Goal: Task Accomplishment & Management: Complete application form

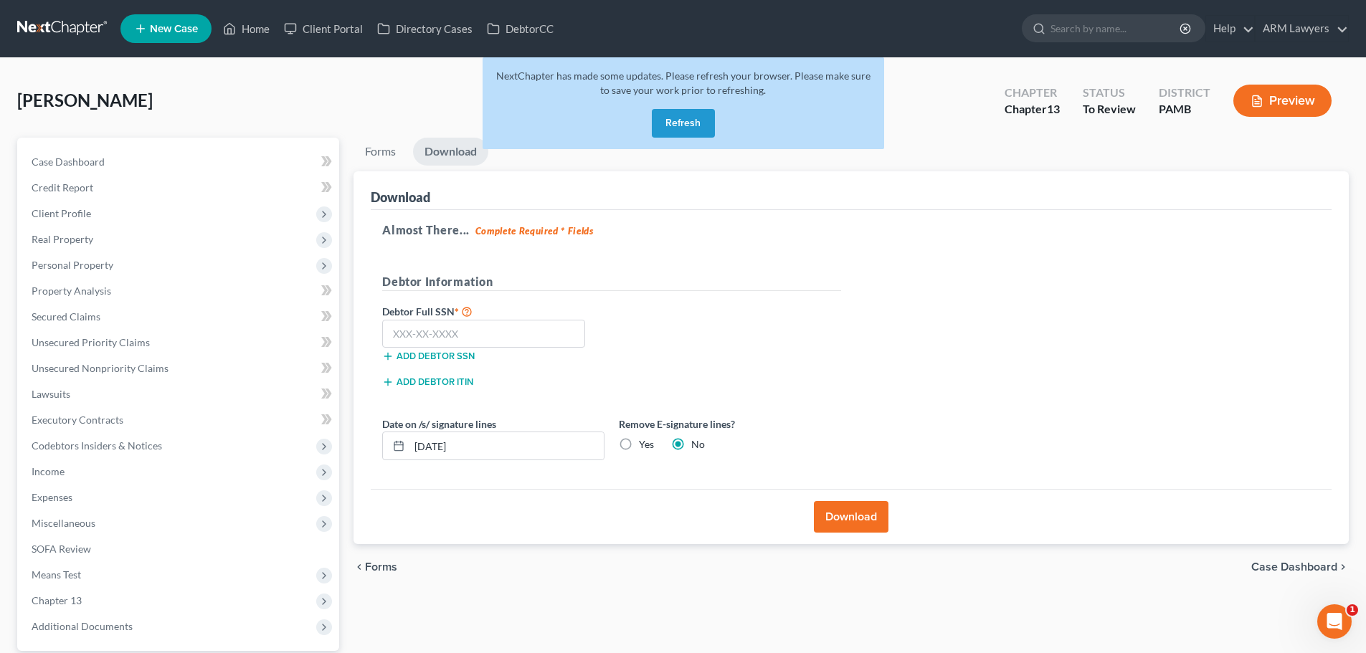
click at [693, 122] on button "Refresh" at bounding box center [683, 123] width 63 height 29
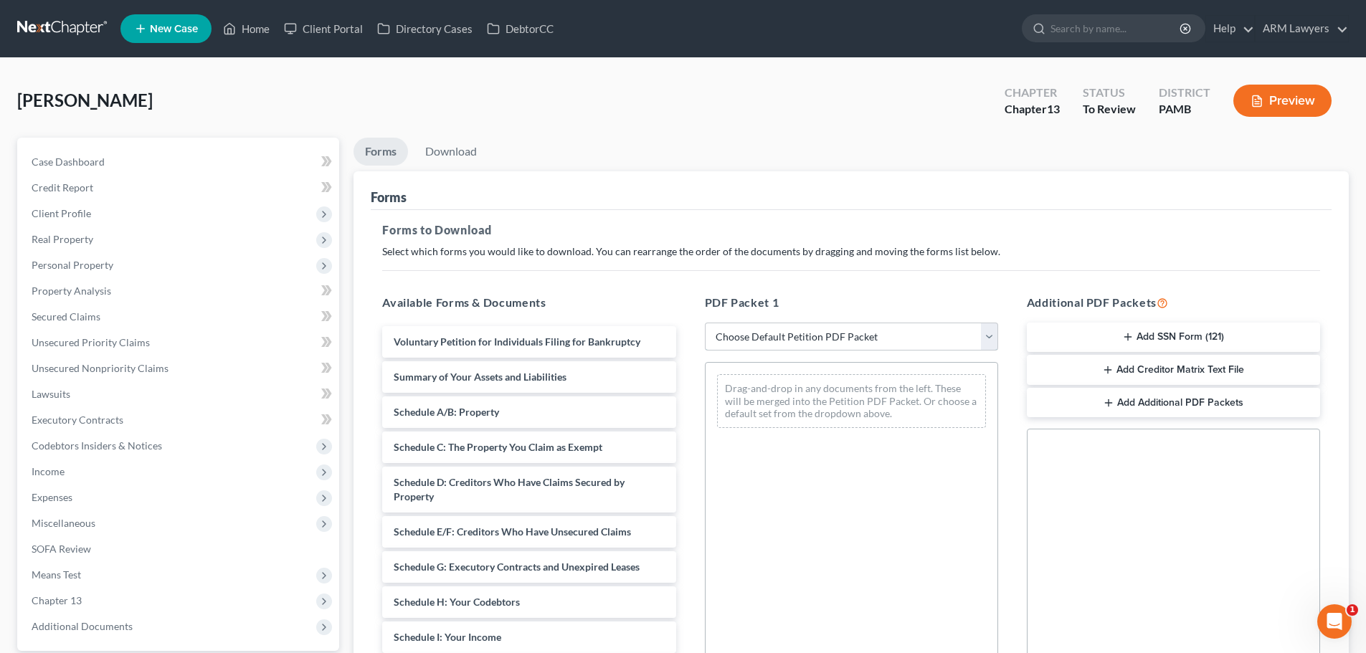
click at [773, 341] on select "Choose Default Petition PDF Packet Complete Bankruptcy Petition (all forms and …" at bounding box center [851, 337] width 293 height 29
click at [774, 338] on select "Choose Default Petition PDF Packet Complete Bankruptcy Petition (all forms and …" at bounding box center [851, 337] width 293 height 29
click at [67, 223] on span "Client Profile" at bounding box center [179, 214] width 319 height 26
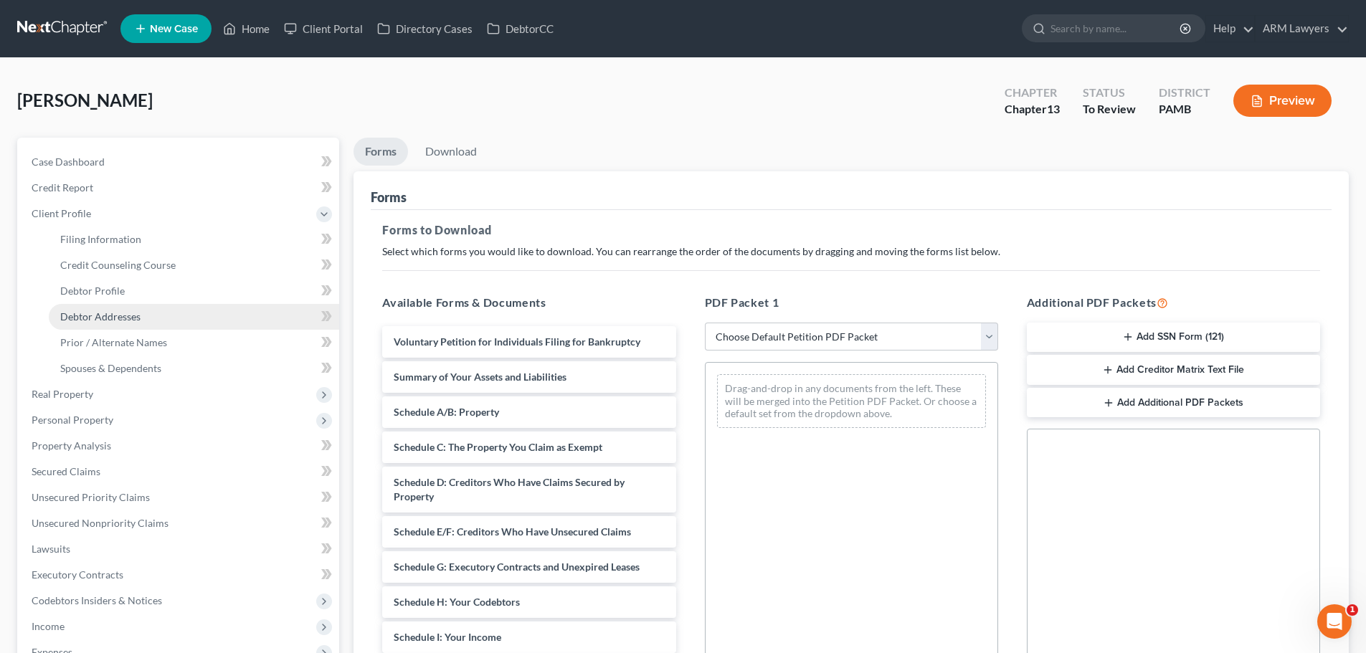
click at [104, 317] on span "Debtor Addresses" at bounding box center [100, 317] width 80 height 12
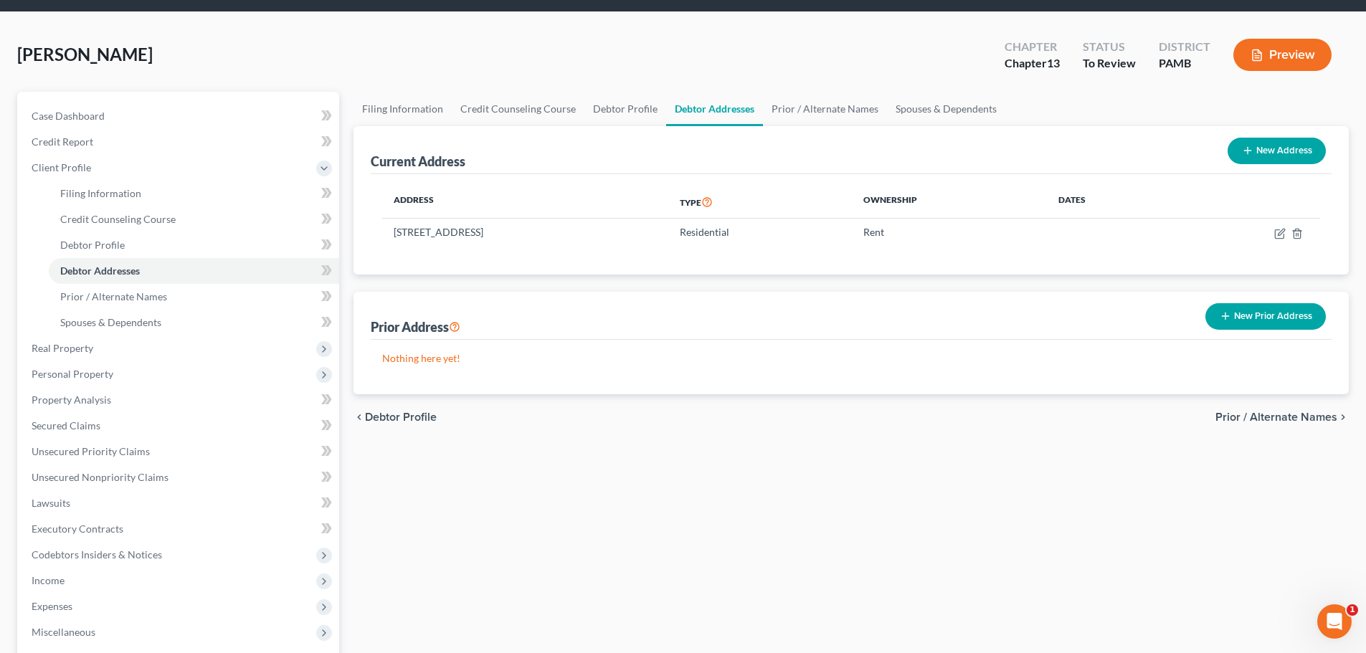
scroll to position [72, 0]
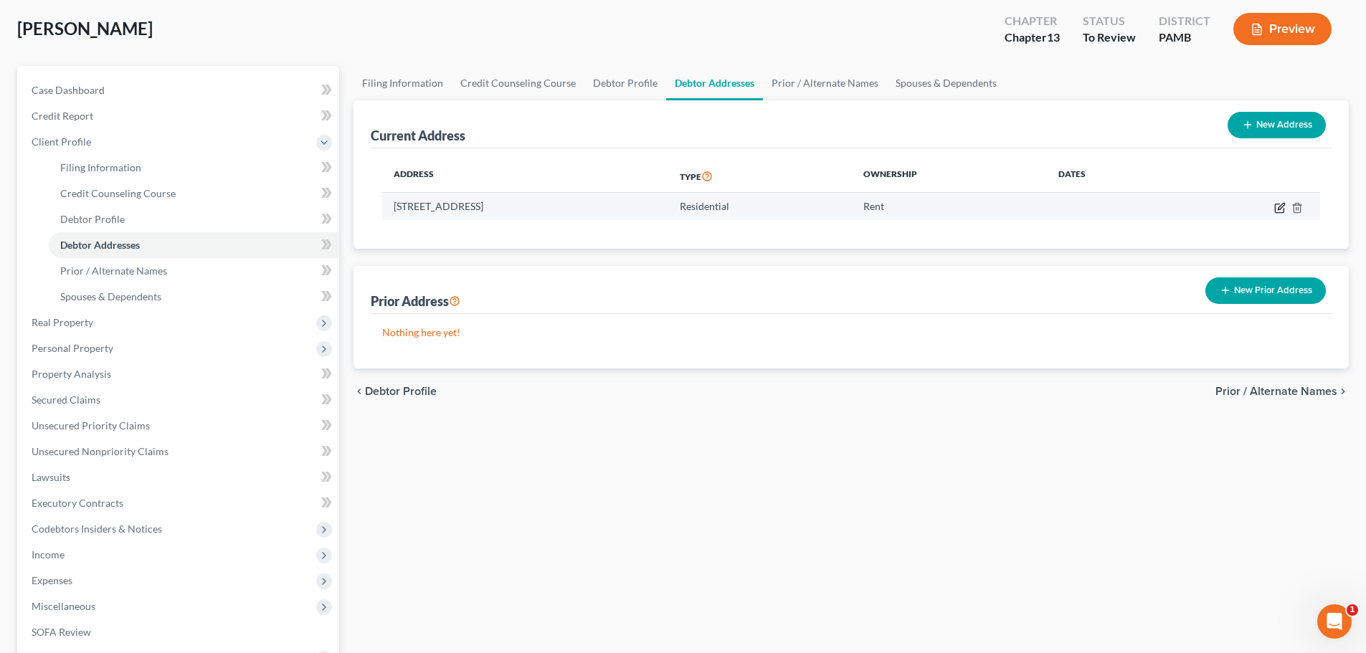
click at [1280, 209] on icon "button" at bounding box center [1281, 206] width 6 height 6
select select "39"
select select "44"
select select "0"
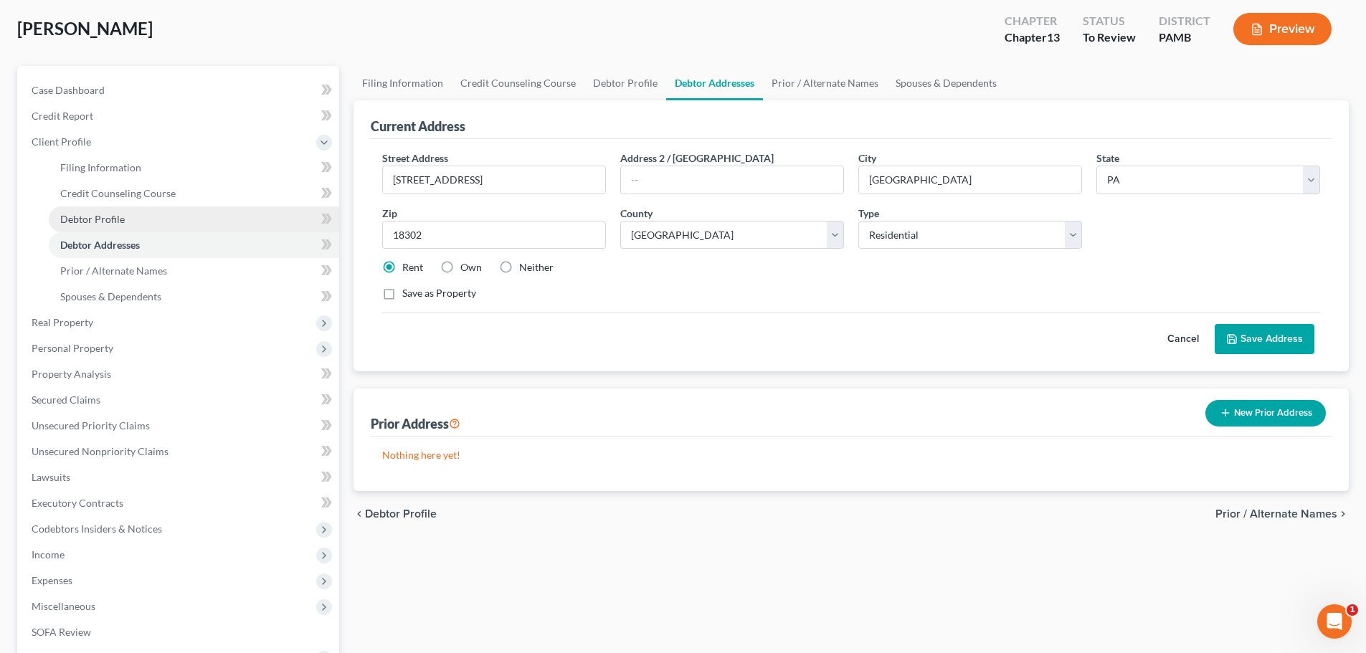
click at [104, 219] on span "Debtor Profile" at bounding box center [92, 219] width 65 height 12
select select "0"
select select "2"
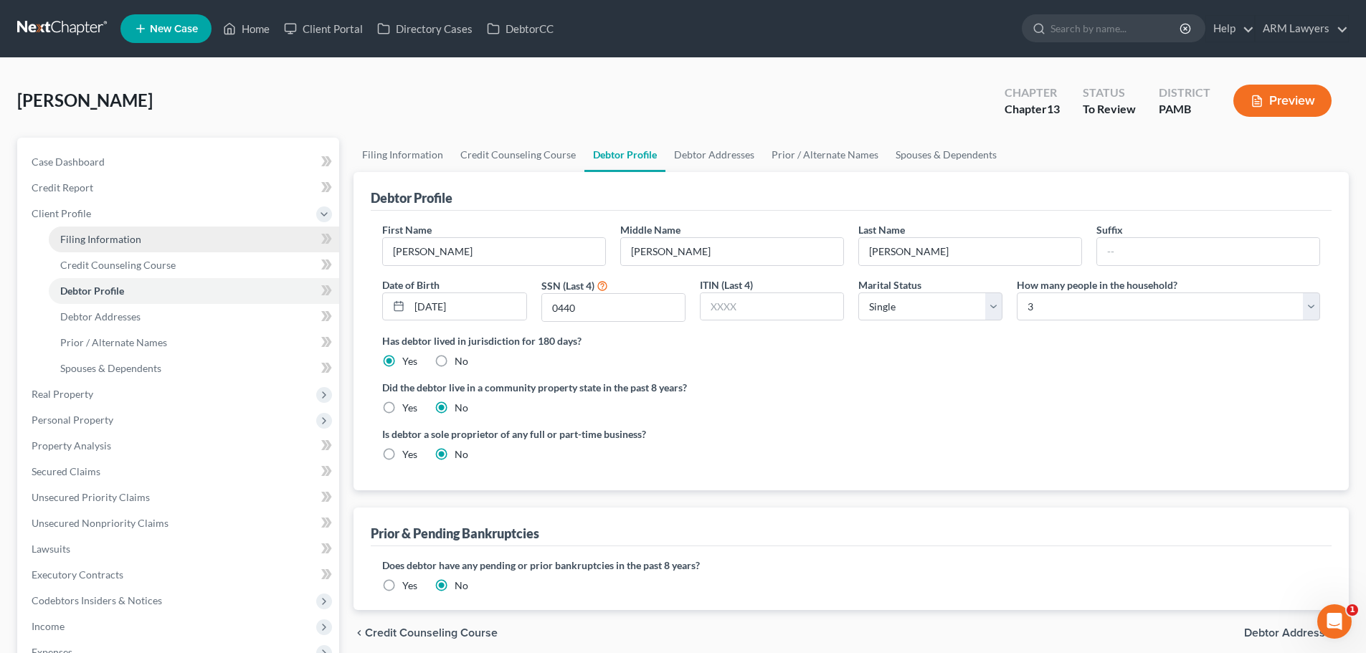
click at [116, 245] on link "Filing Information" at bounding box center [194, 240] width 290 height 26
select select "1"
select select "0"
select select "3"
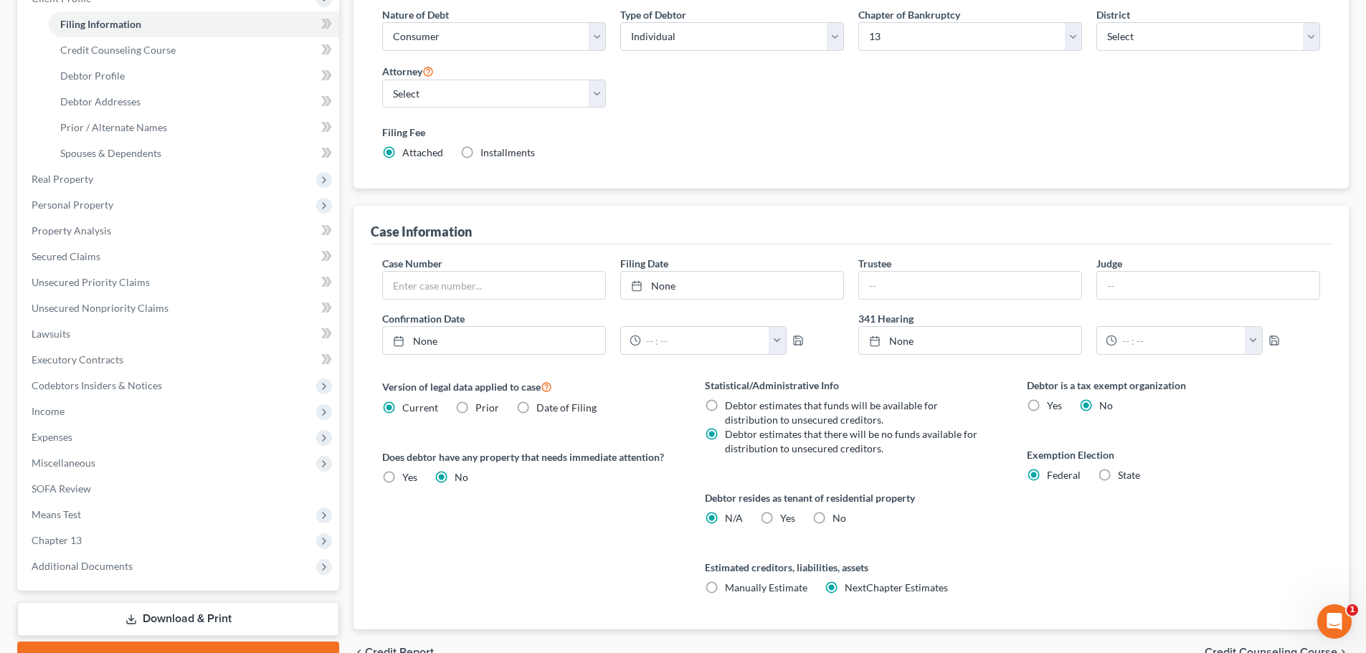
scroll to position [287, 0]
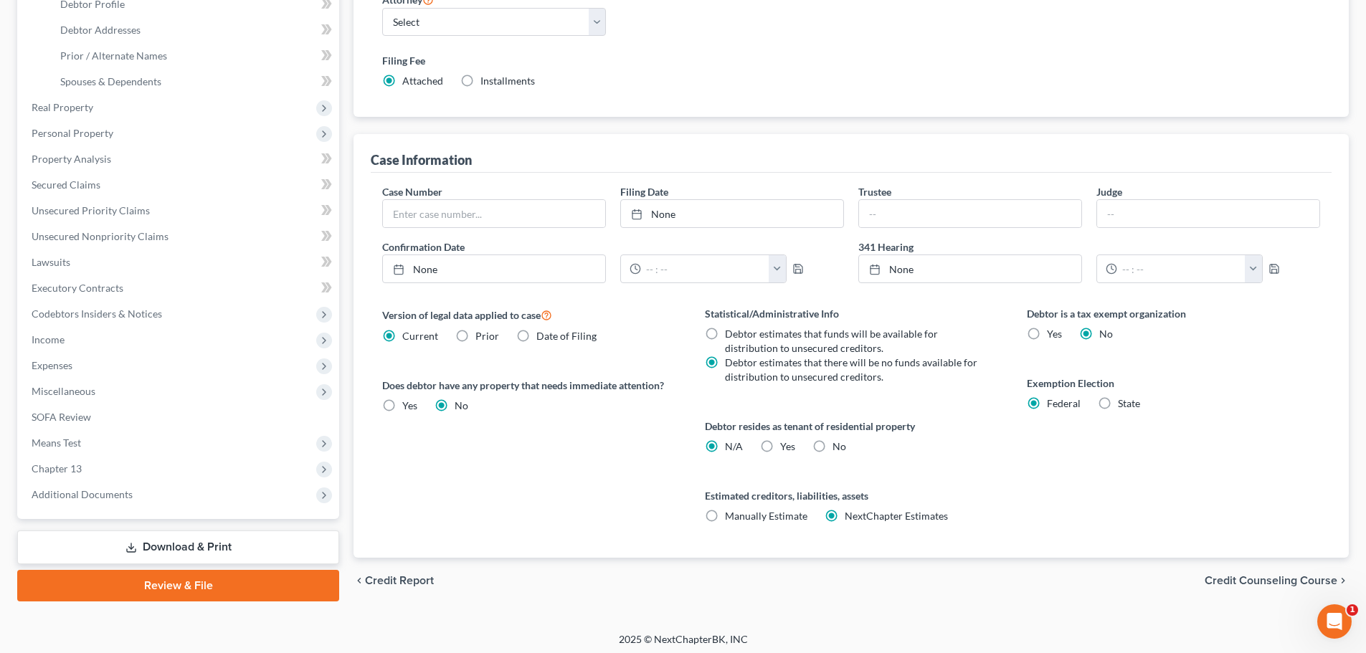
click at [780, 446] on label "Yes Yes" at bounding box center [787, 447] width 15 height 14
click at [786, 446] on input "Yes Yes" at bounding box center [790, 444] width 9 height 9
radio input "true"
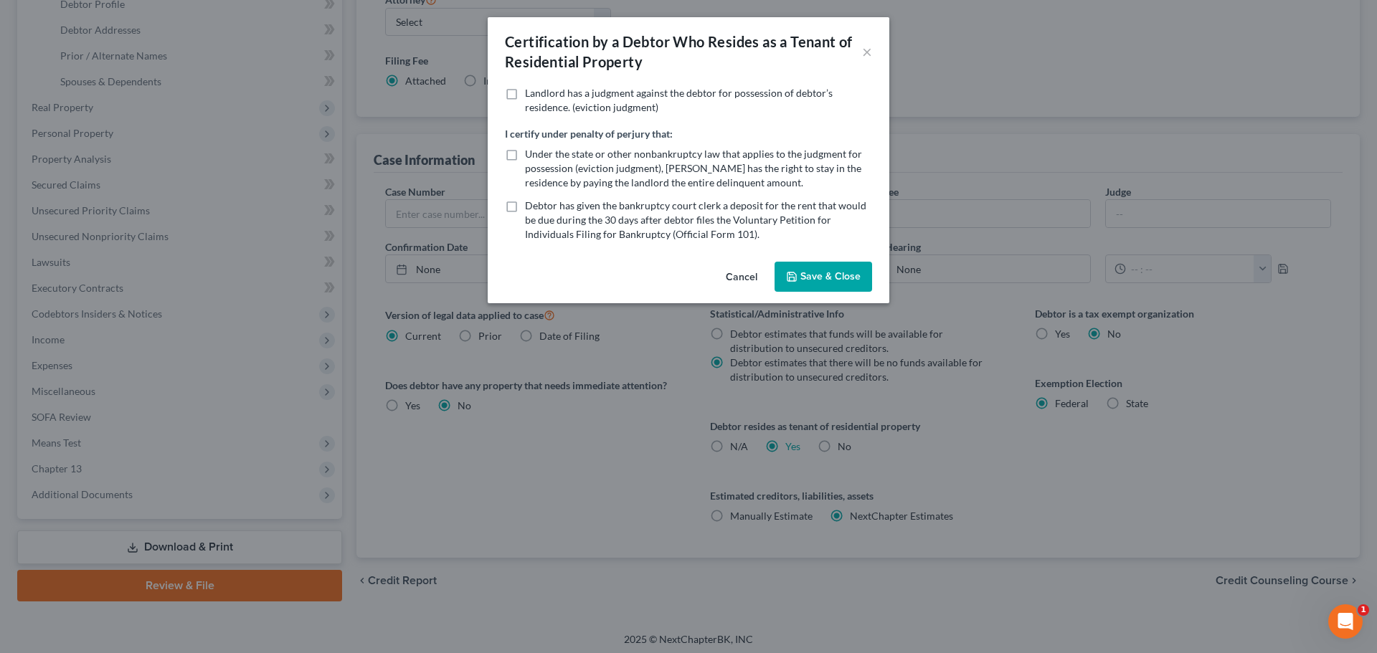
click at [730, 270] on button "Cancel" at bounding box center [741, 277] width 55 height 29
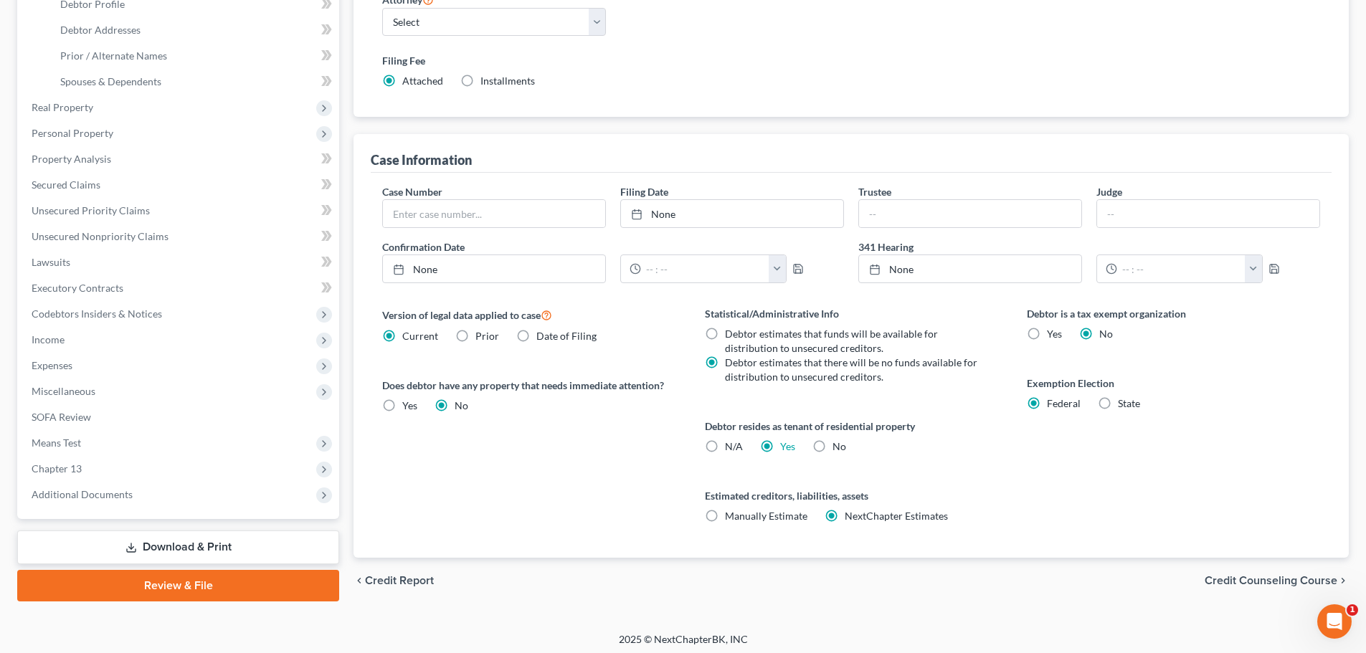
click at [725, 448] on label "N/A" at bounding box center [734, 447] width 18 height 14
click at [731, 448] on input "N/A" at bounding box center [735, 444] width 9 height 9
radio input "true"
radio input "false"
click at [644, 450] on div "Version of legal data applied to case Current Prior Date of Filing Legal data v…" at bounding box center [529, 432] width 322 height 252
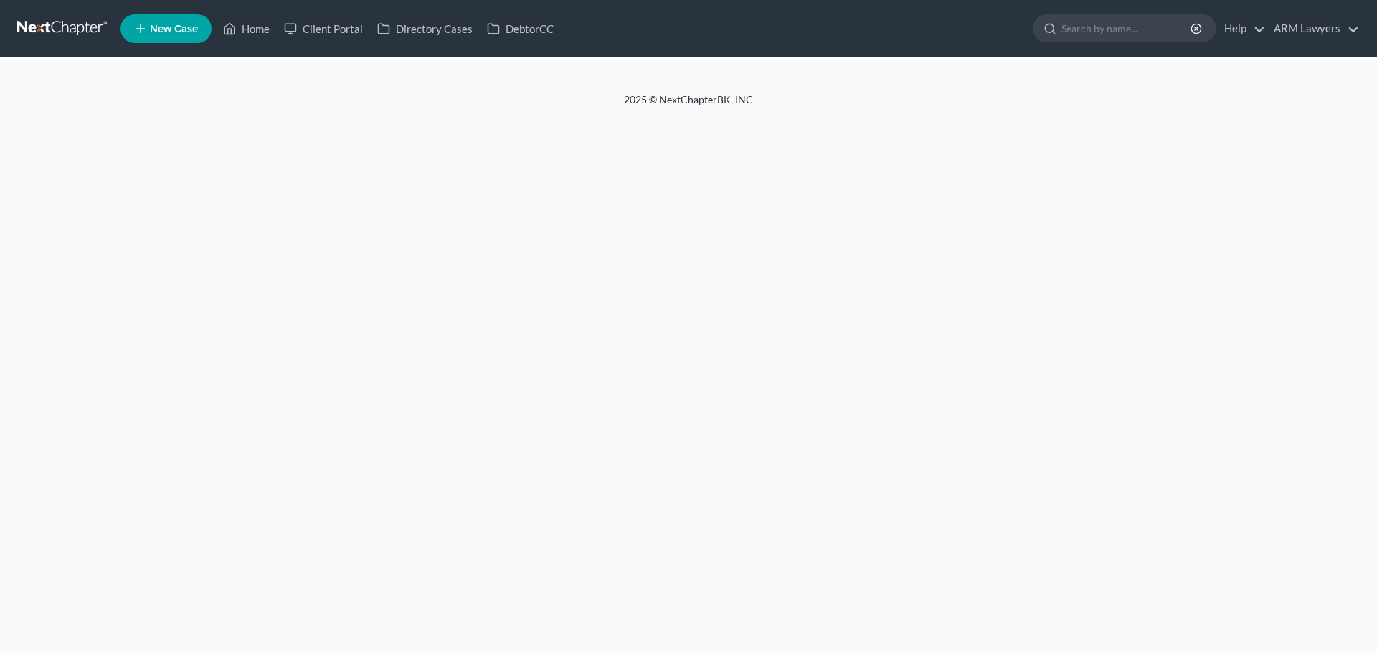
select select "1"
select select "0"
select select "3"
select select "68"
select select "8"
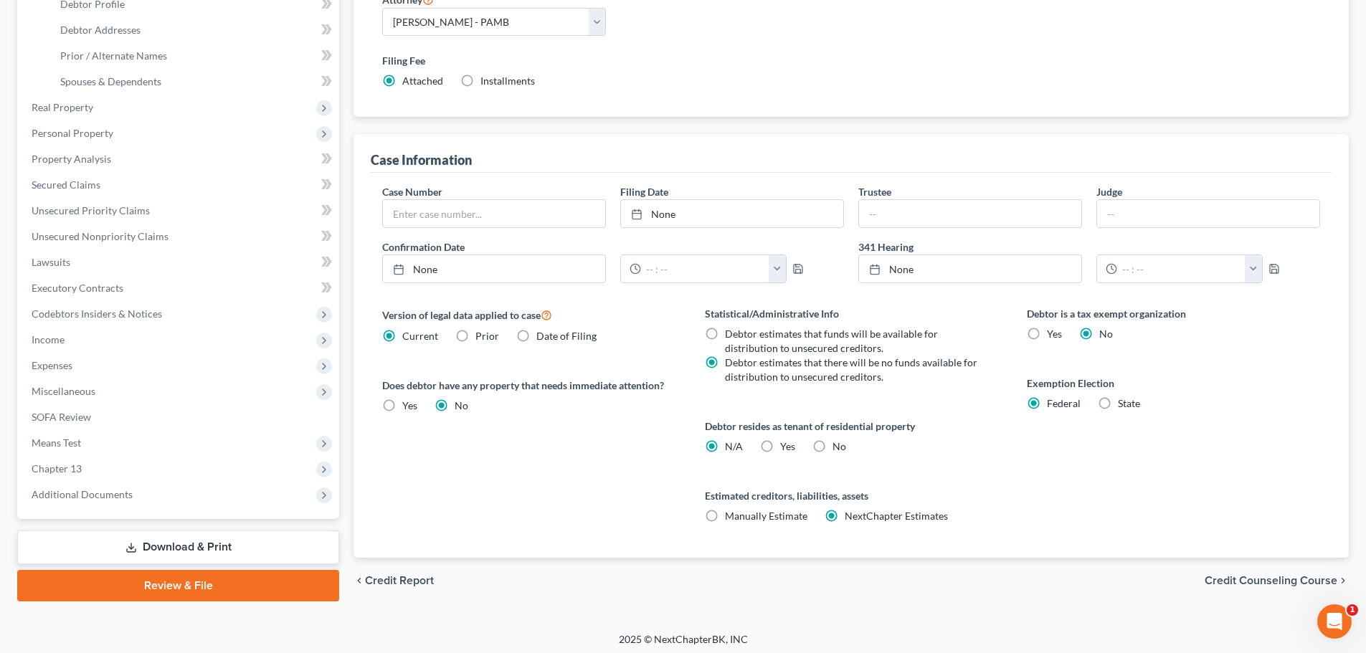
click at [780, 442] on label "Yes Yes" at bounding box center [787, 447] width 15 height 14
click at [786, 442] on input "Yes Yes" at bounding box center [790, 444] width 9 height 9
radio input "true"
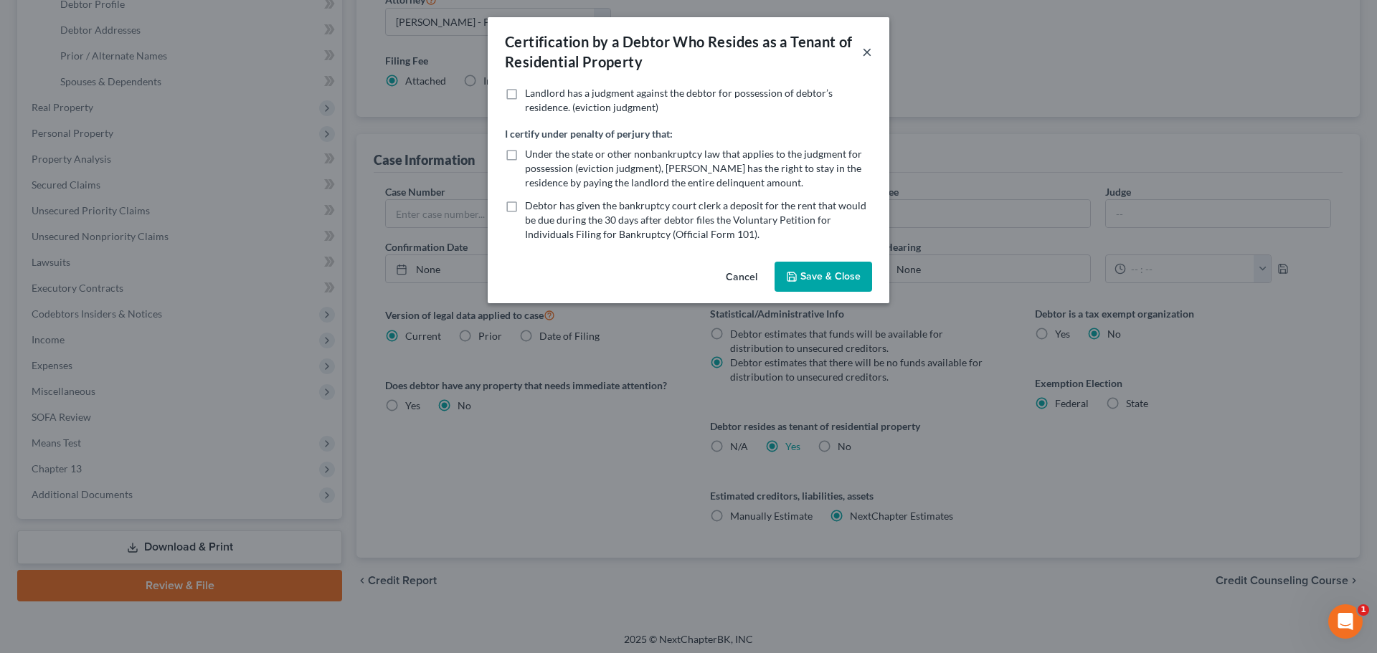
click at [863, 49] on button "×" at bounding box center [867, 51] width 10 height 17
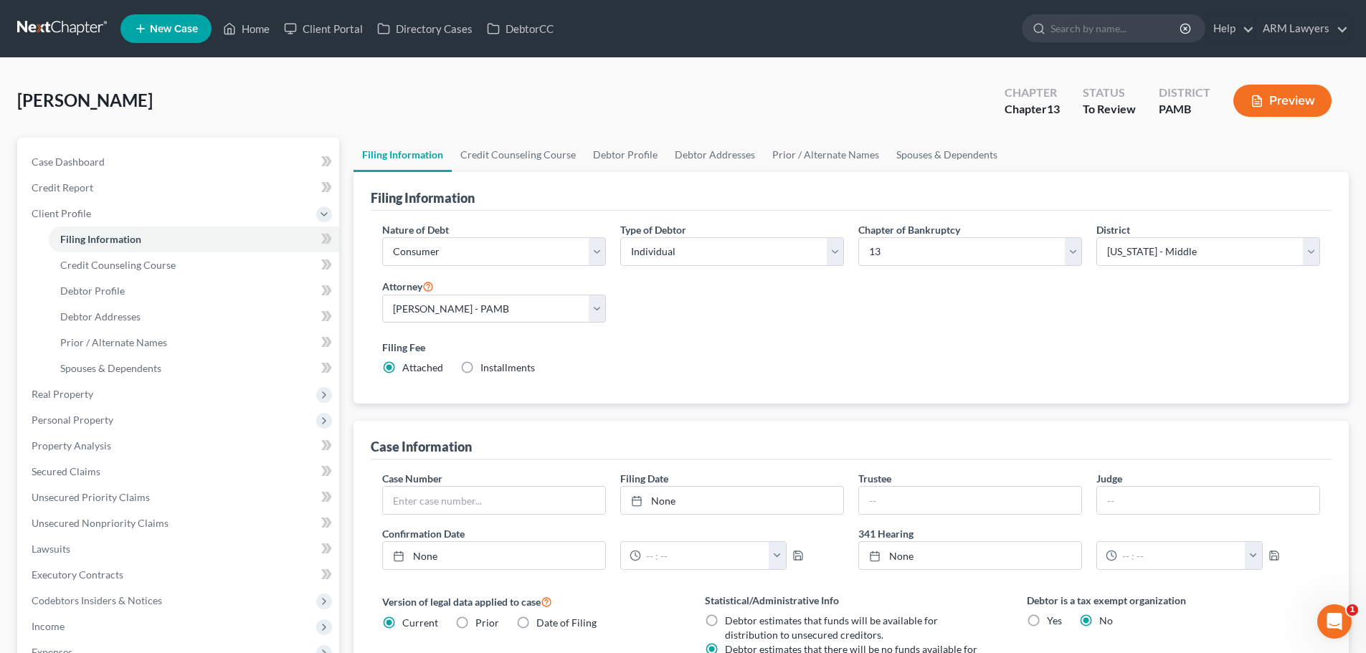
click at [1260, 104] on icon "button" at bounding box center [1257, 101] width 13 height 13
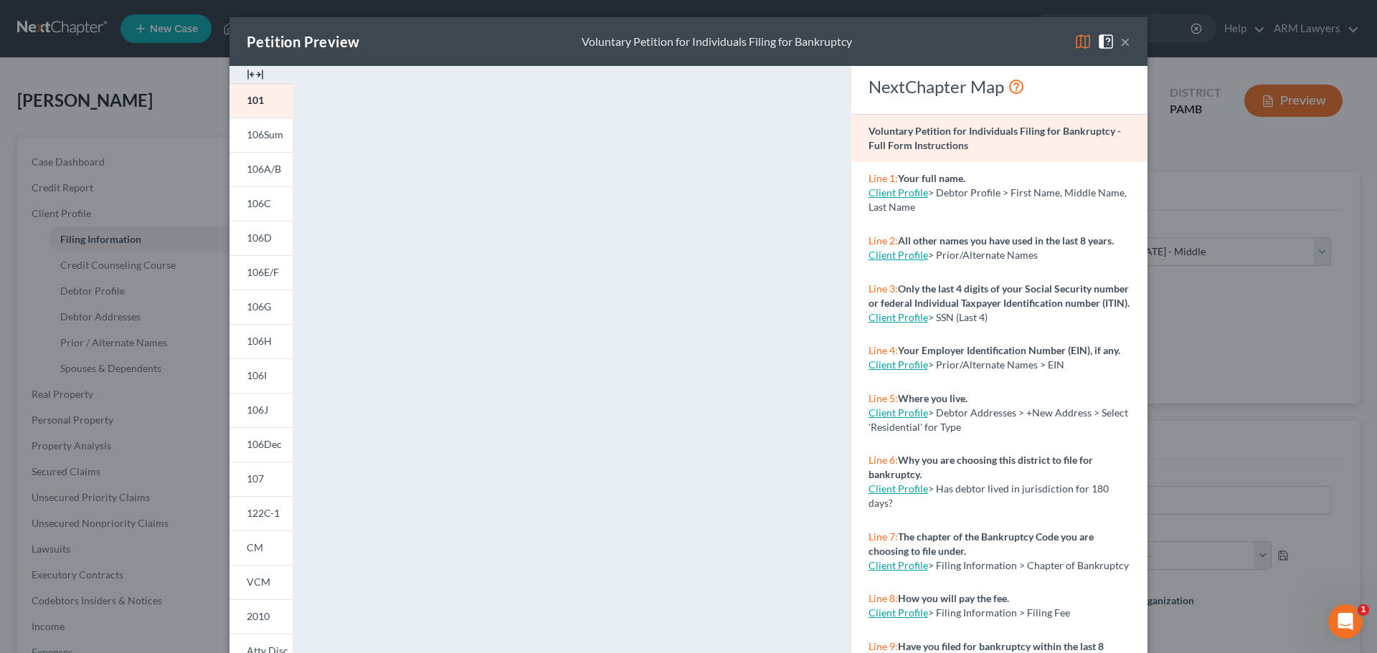
click at [1120, 38] on button "×" at bounding box center [1125, 41] width 10 height 17
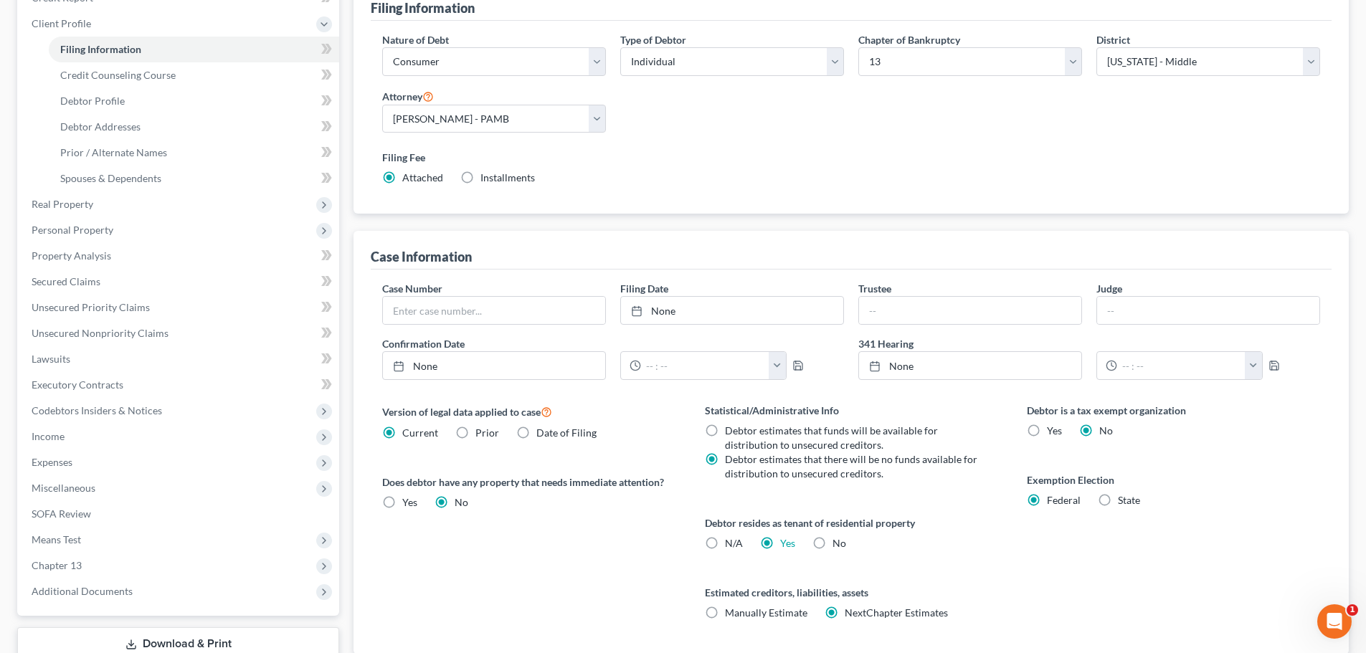
scroll to position [215, 0]
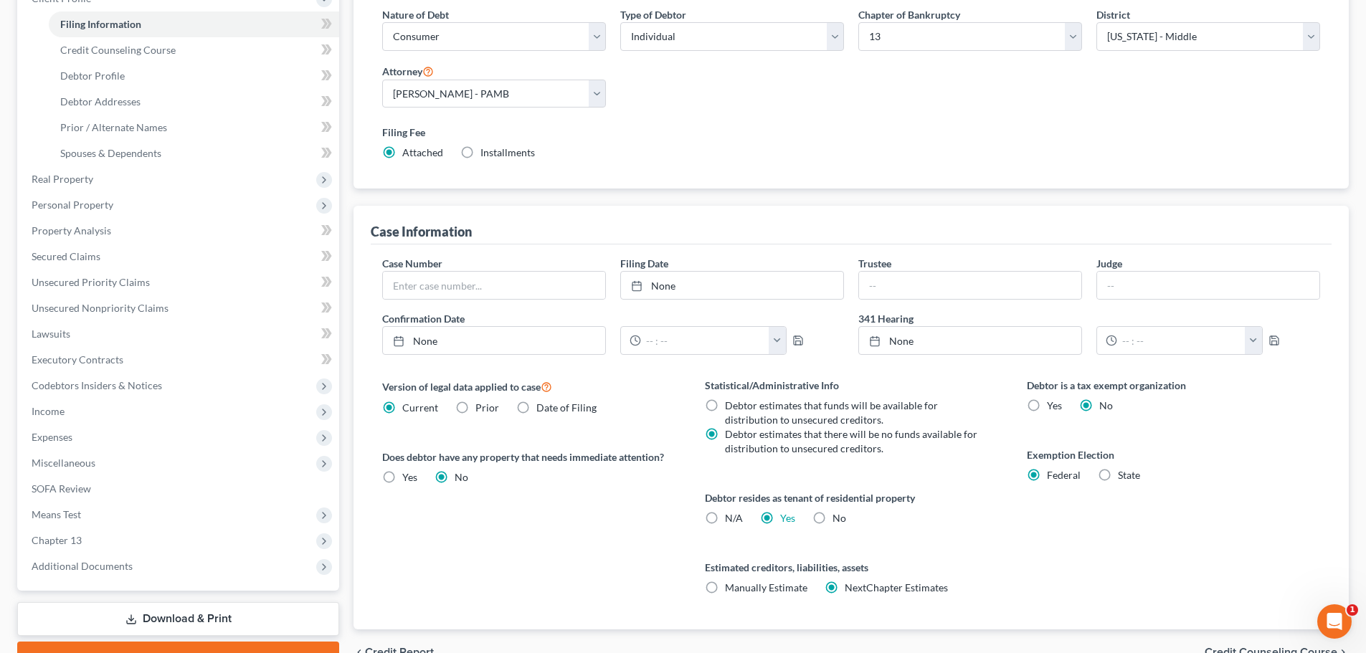
click at [725, 518] on label "N/A" at bounding box center [734, 518] width 18 height 14
click at [731, 518] on input "N/A" at bounding box center [735, 515] width 9 height 9
radio input "true"
radio input "false"
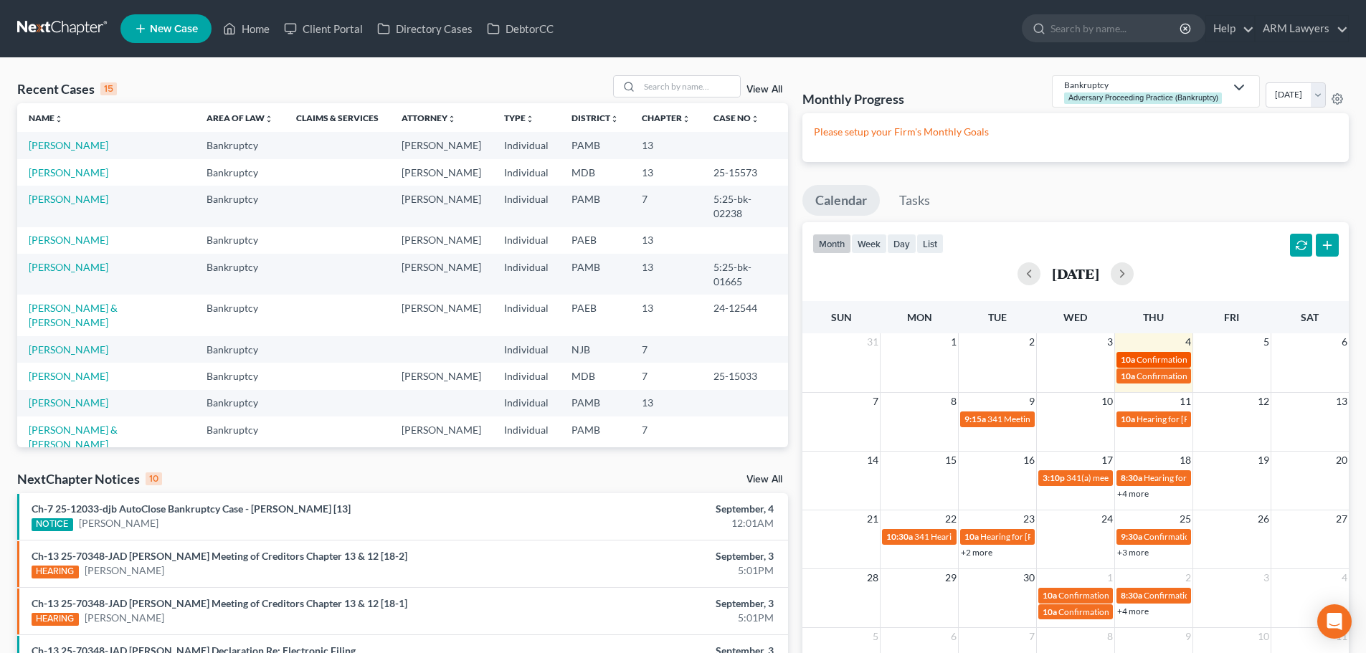
click at [1147, 361] on span "Confirmation Date for [GEOGRAPHIC_DATA][PERSON_NAME][GEOGRAPHIC_DATA]" at bounding box center [1300, 359] width 326 height 11
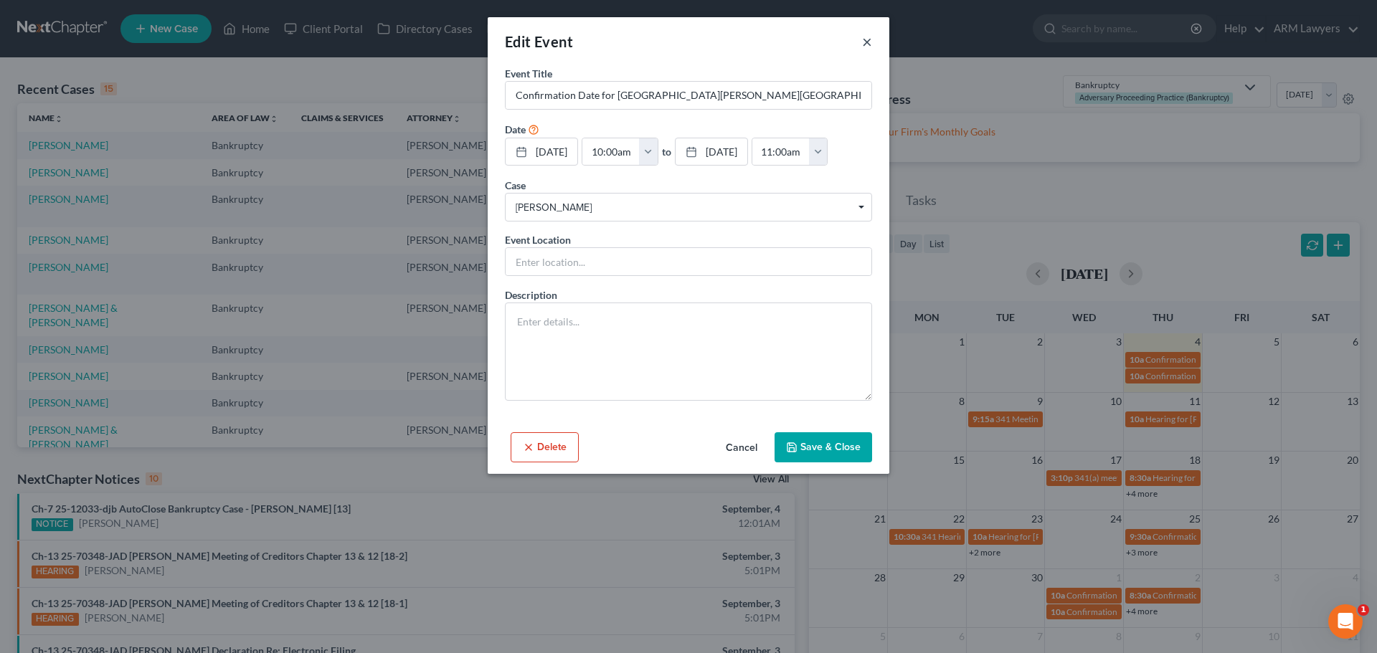
click at [867, 42] on button "×" at bounding box center [867, 41] width 10 height 17
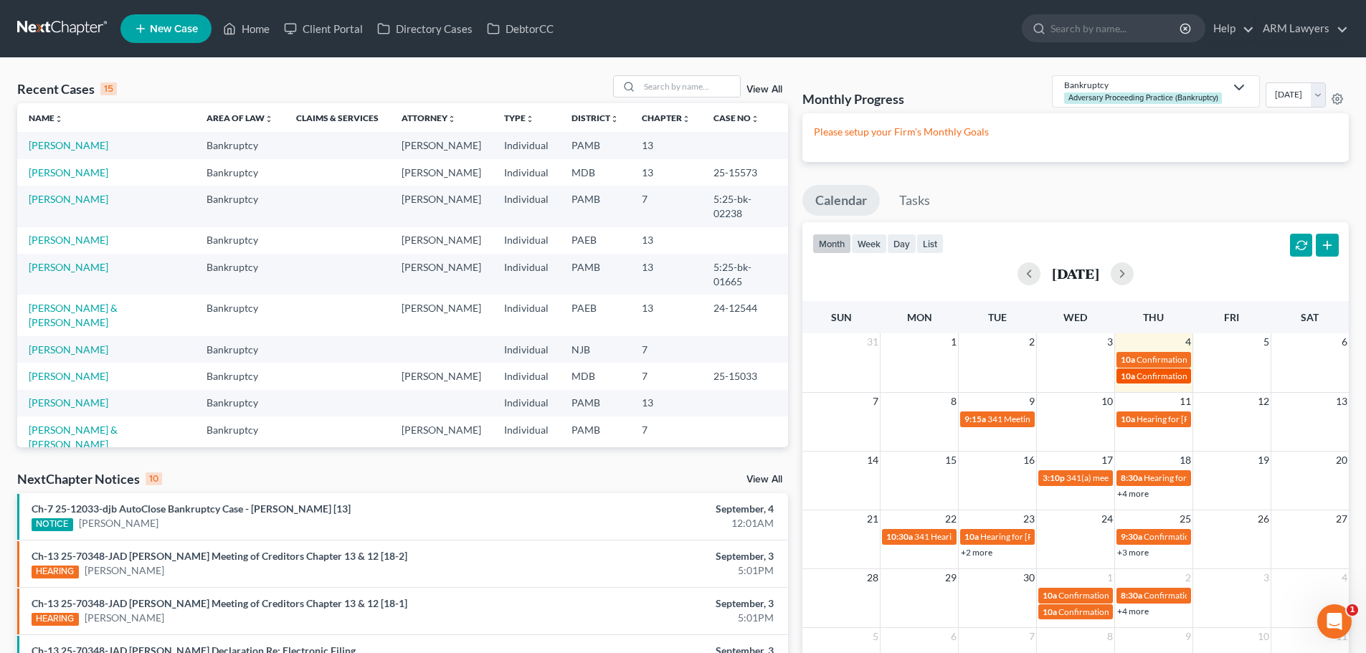
click at [1180, 377] on span "Confirmation Date for [PERSON_NAME]" at bounding box center [1213, 376] width 152 height 11
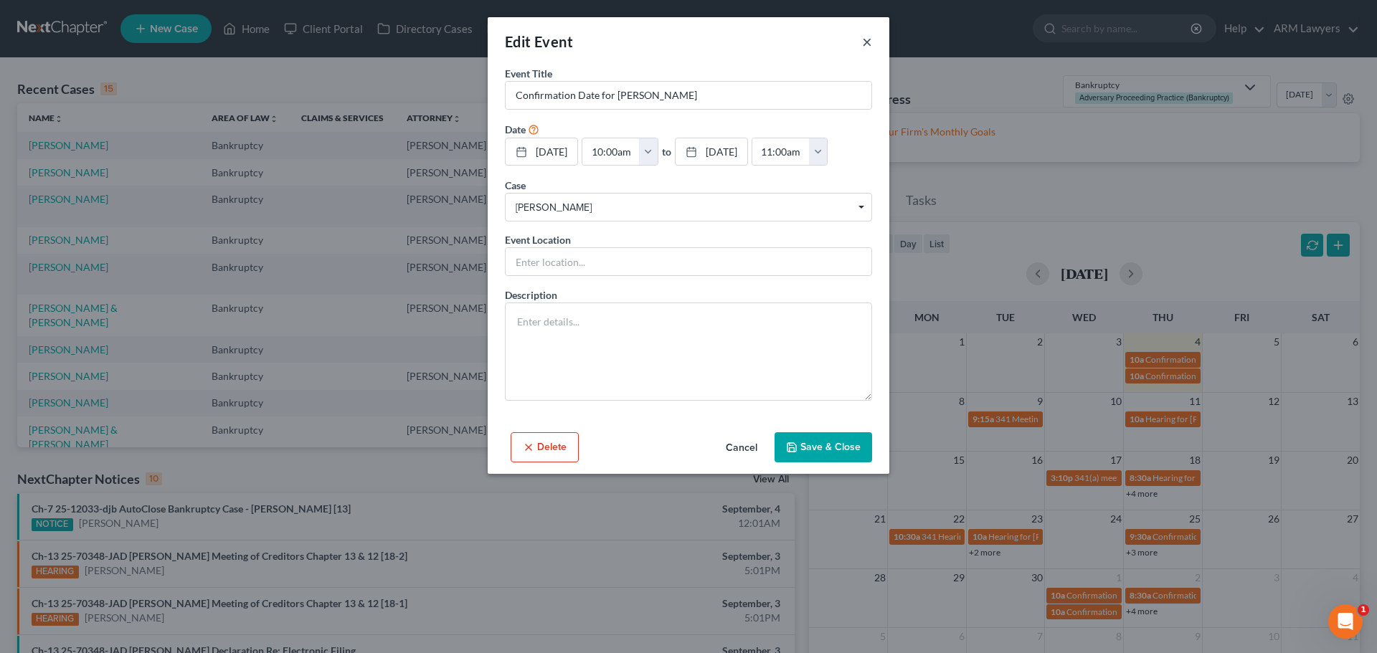
click at [869, 44] on button "×" at bounding box center [867, 41] width 10 height 17
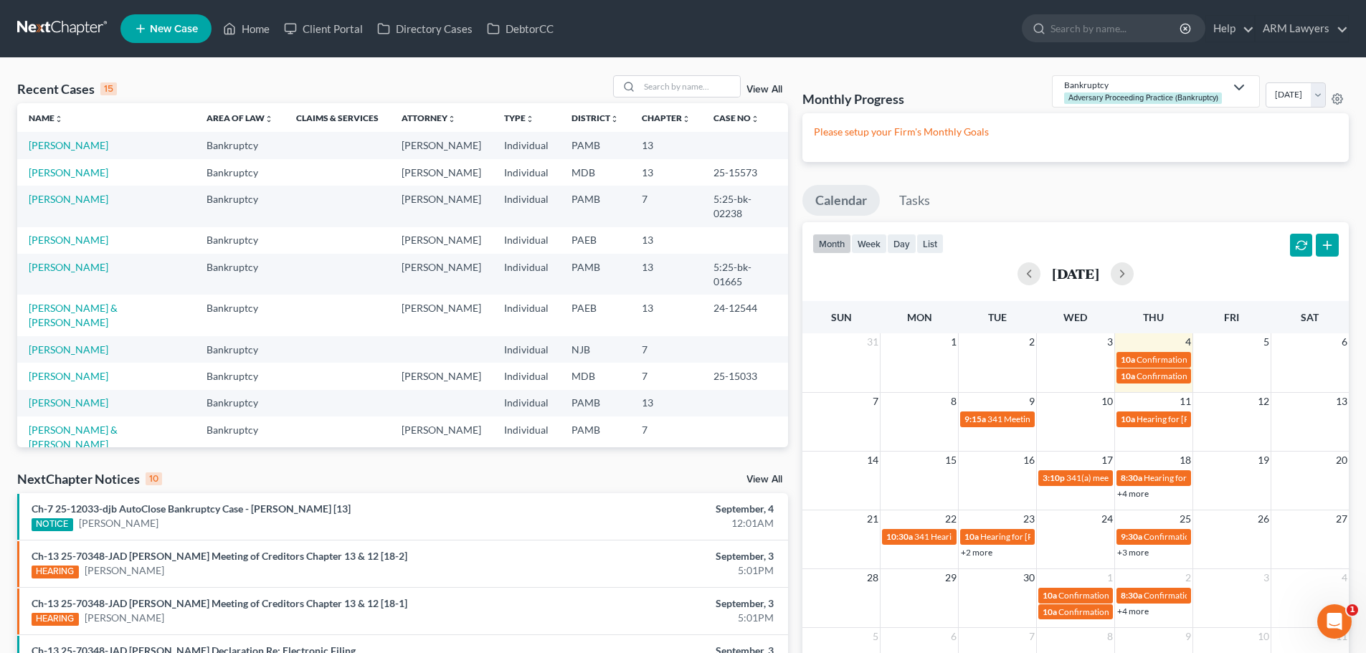
click at [767, 90] on link "View All" at bounding box center [765, 90] width 36 height 10
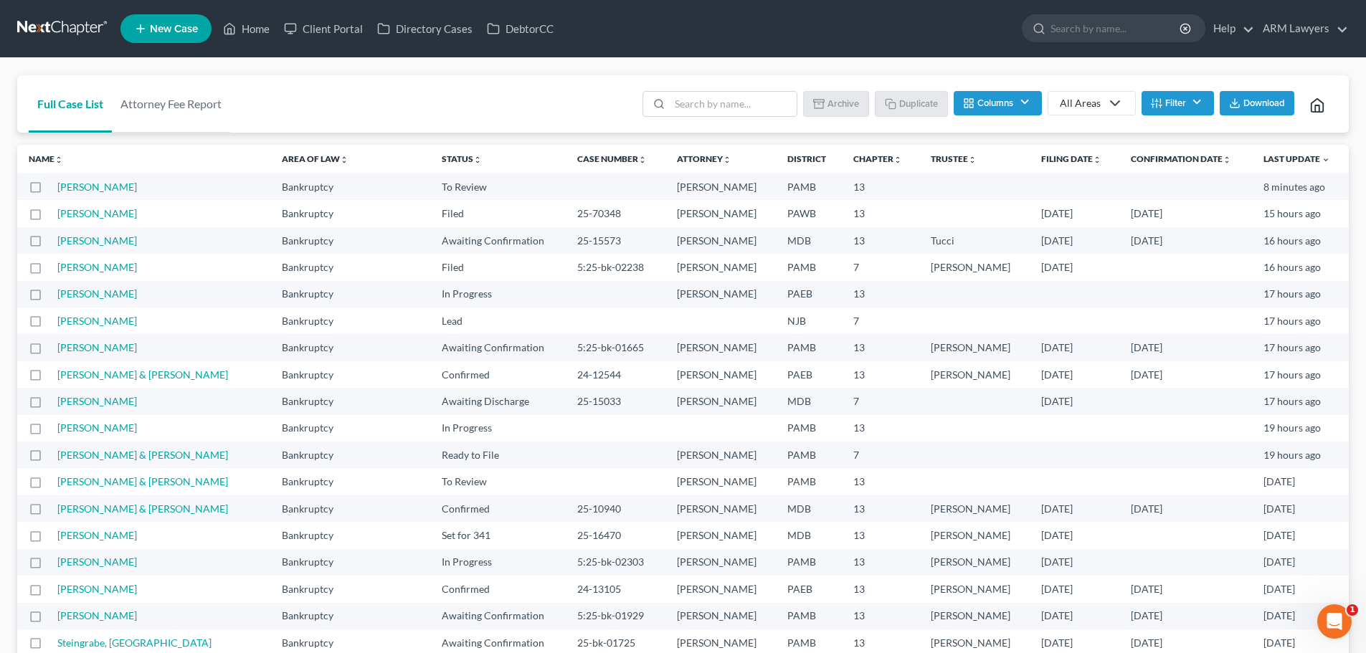
click at [1188, 98] on button "Filter" at bounding box center [1178, 103] width 72 height 24
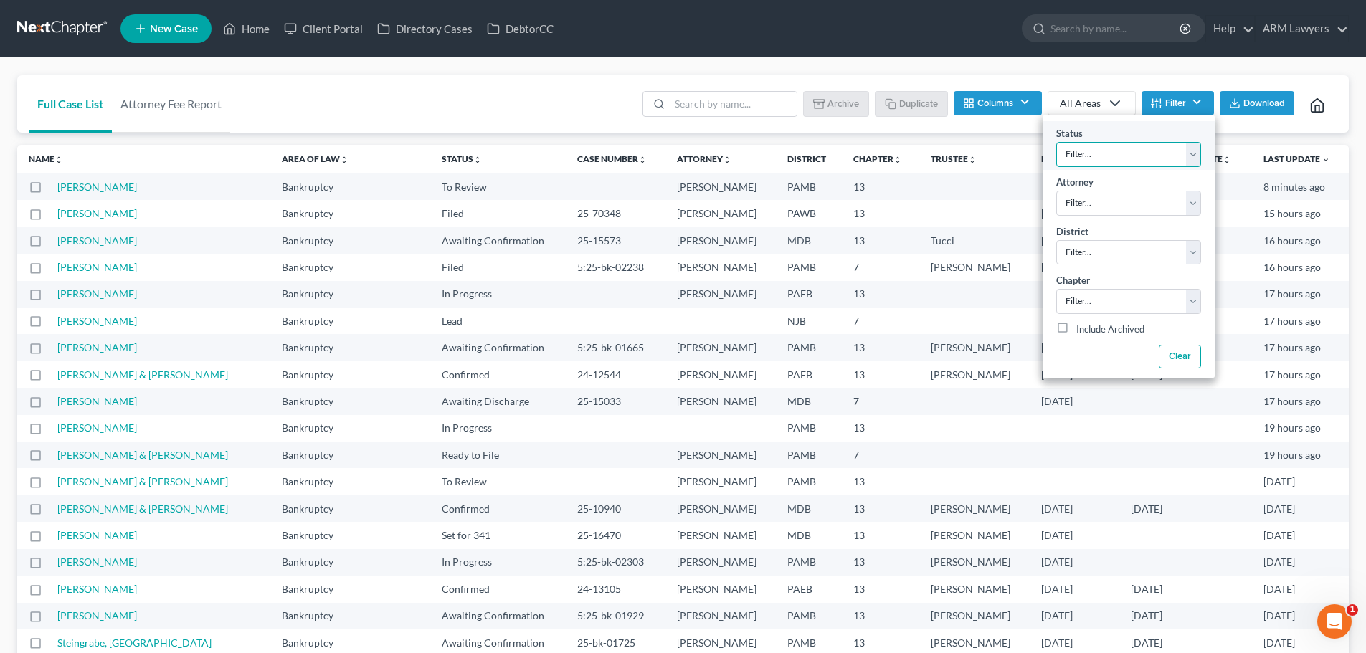
click at [1135, 150] on select "Filter... Answer Due Awaiting Confirmation Awaiting Discharge Confirmed Could N…" at bounding box center [1128, 154] width 145 height 25
click at [1056, 142] on select "Filter... Answer Due Awaiting Confirmation Awaiting Discharge Confirmed Could N…" at bounding box center [1128, 154] width 145 height 25
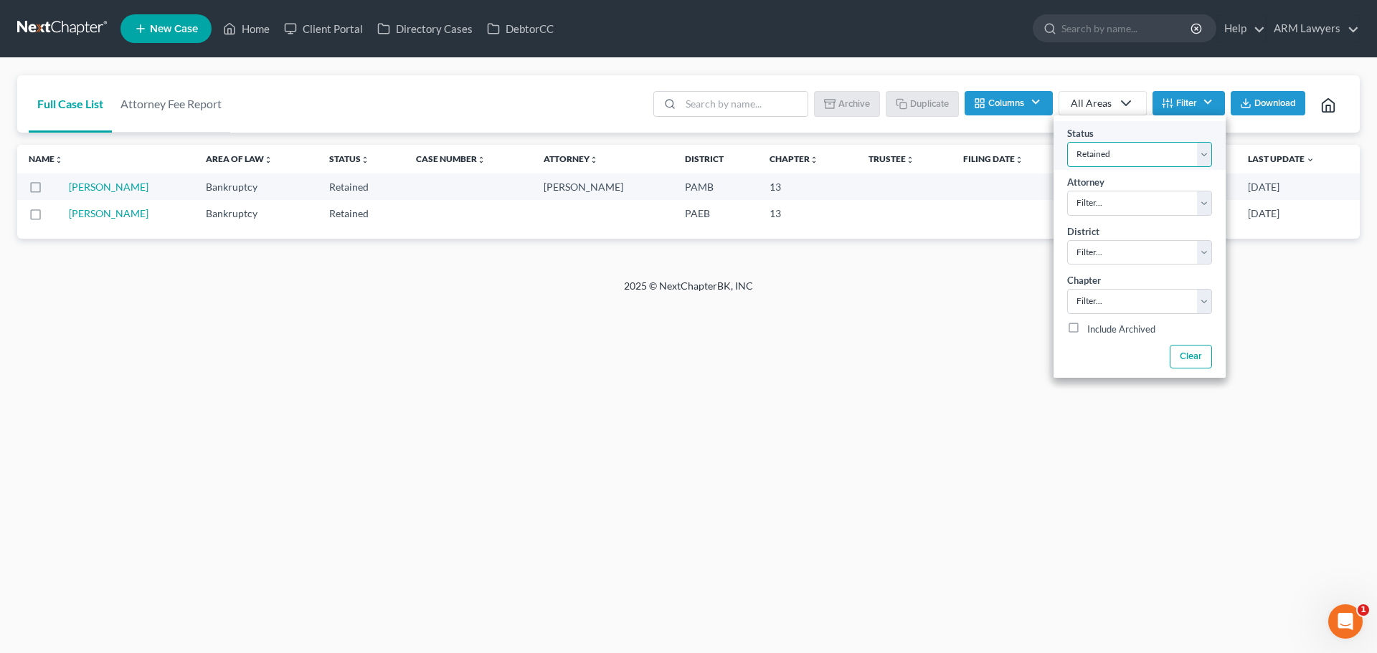
click at [1101, 162] on select "Filter... Answer Due Awaiting Confirmation Awaiting Discharge Confirmed Could N…" at bounding box center [1139, 154] width 145 height 25
select select "9"
click at [1067, 142] on select "Filter... Answer Due Awaiting Confirmation Awaiting Discharge Confirmed Could N…" at bounding box center [1139, 154] width 145 height 25
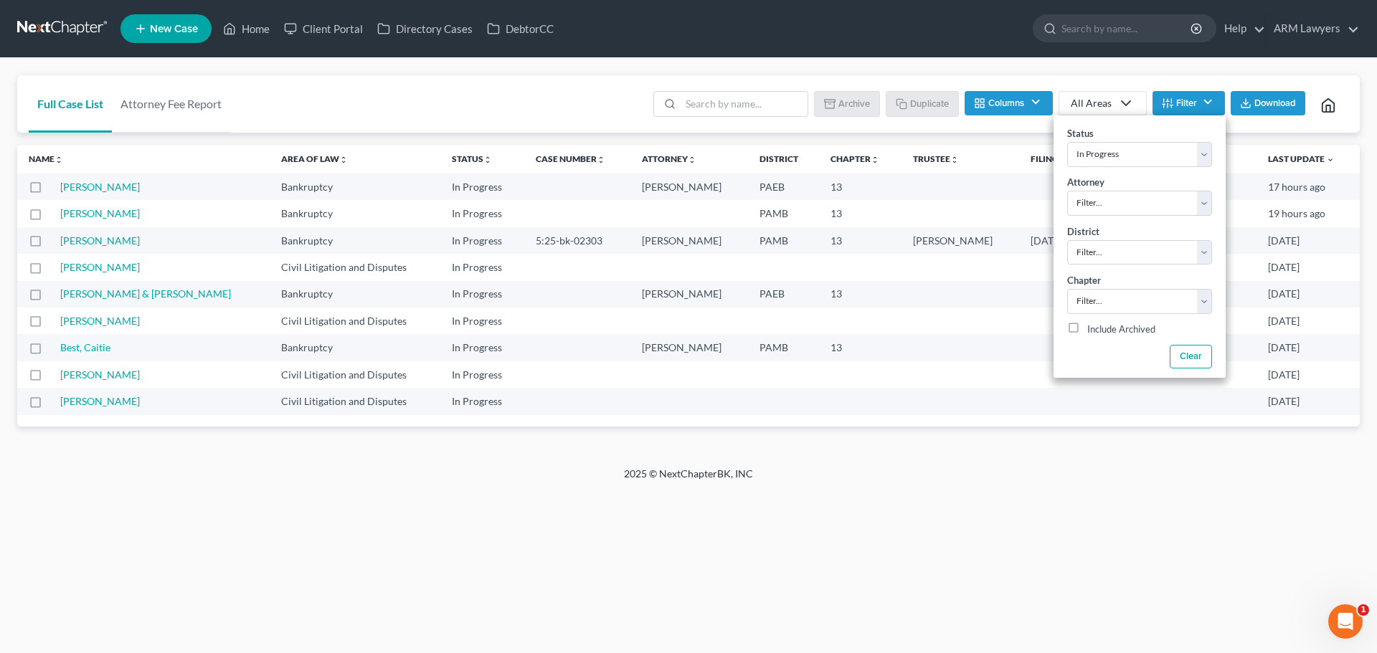
click at [555, 515] on div "Home New Case Client Portal Directory Cases DebtorCC ARM Lawyers lbeal@armlawye…" at bounding box center [688, 326] width 1377 height 653
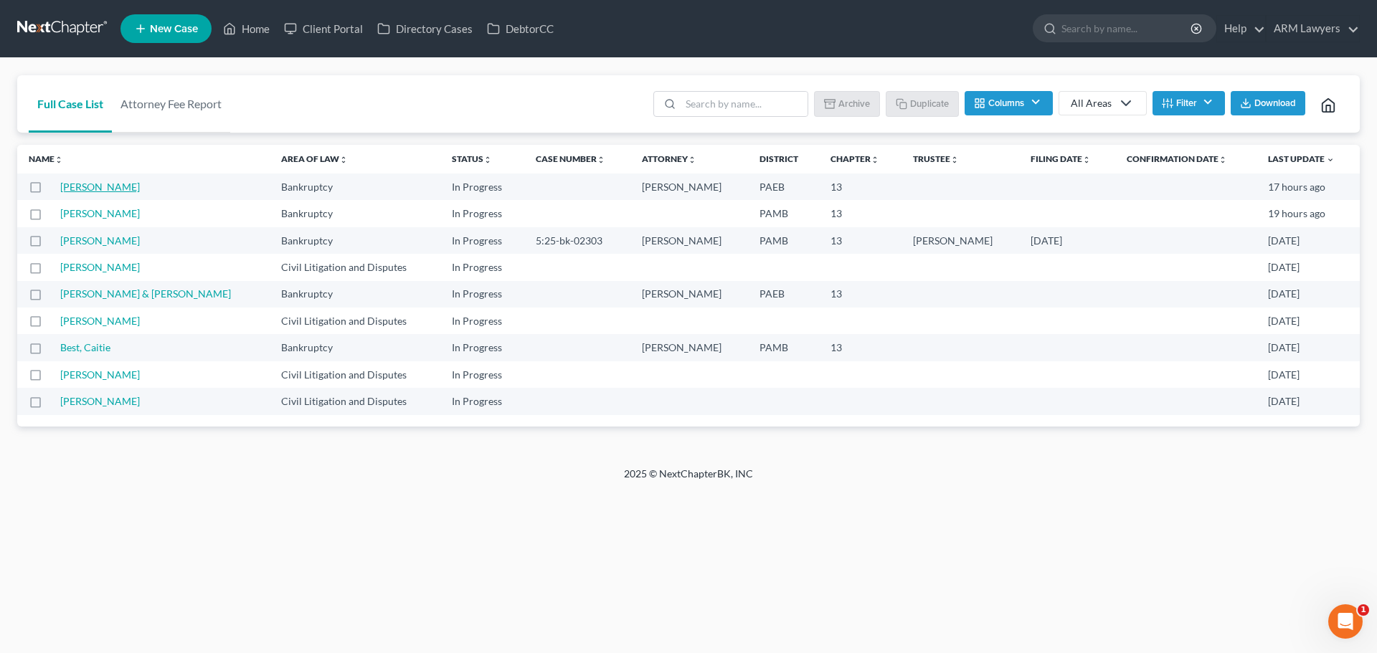
click at [105, 186] on link "[PERSON_NAME]" at bounding box center [100, 187] width 80 height 12
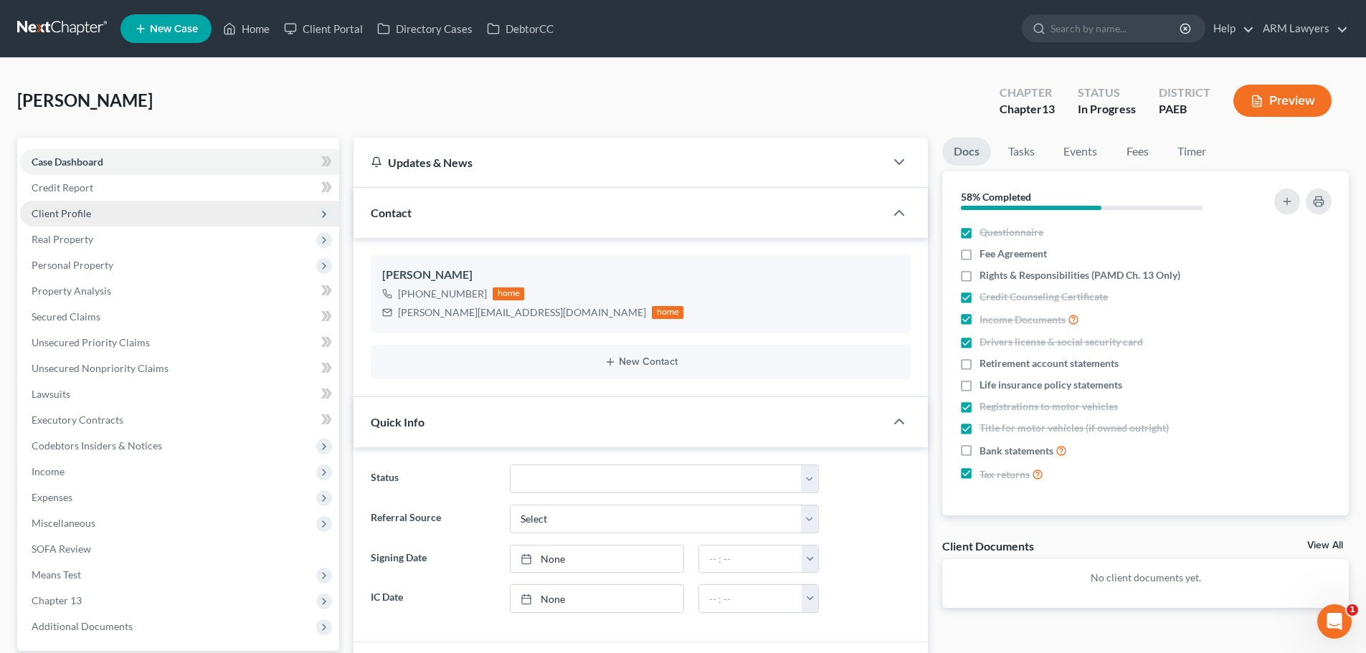
click at [98, 206] on span "Client Profile" at bounding box center [179, 214] width 319 height 26
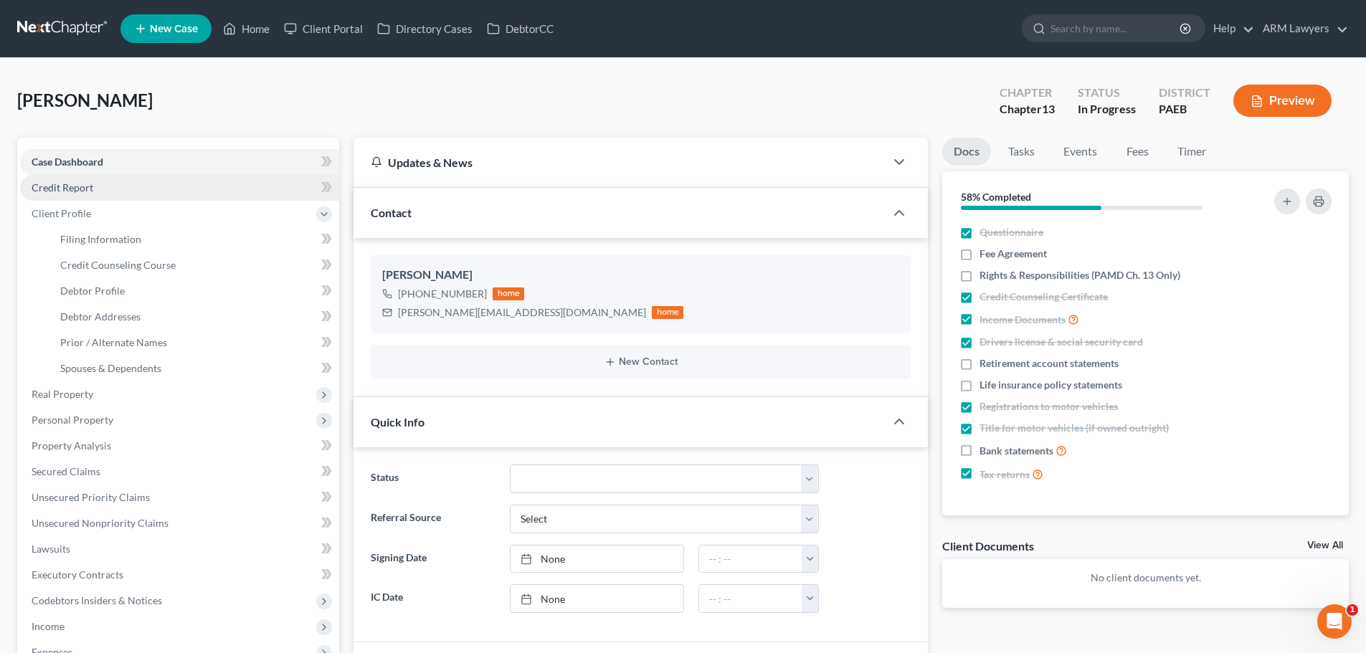
click at [93, 194] on link "Credit Report" at bounding box center [179, 188] width 319 height 26
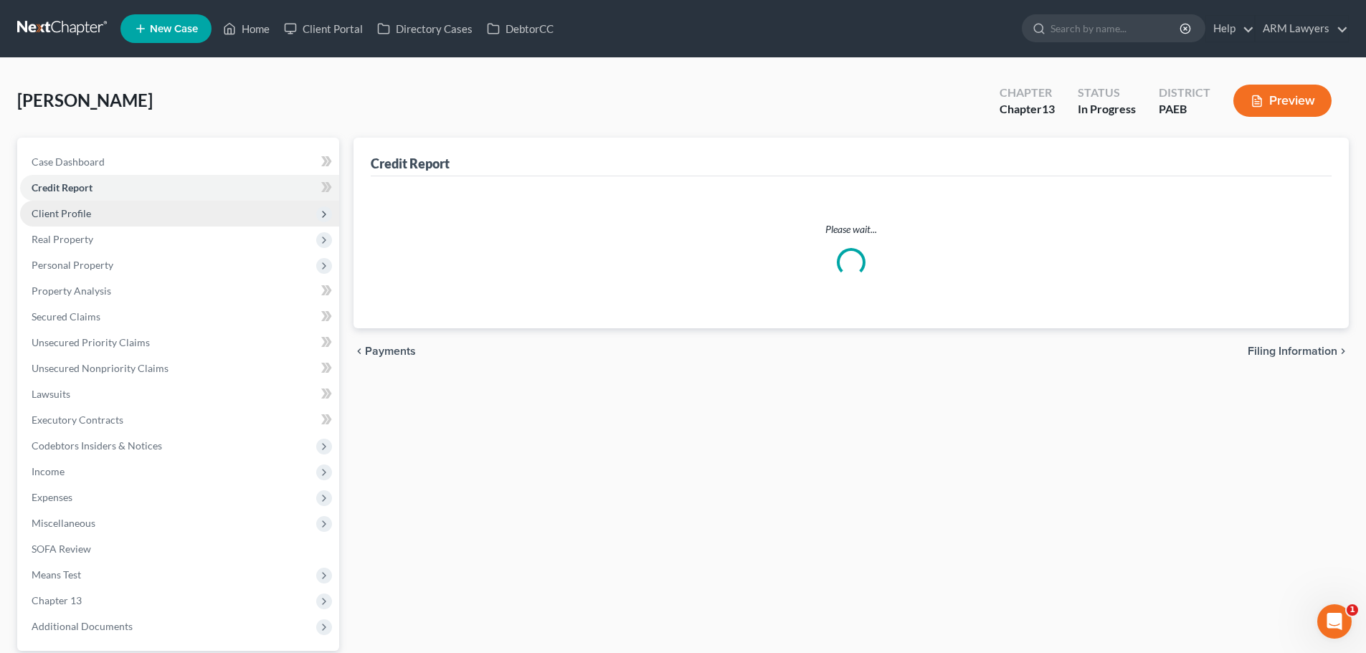
click at [85, 212] on span "Client Profile" at bounding box center [62, 213] width 60 height 12
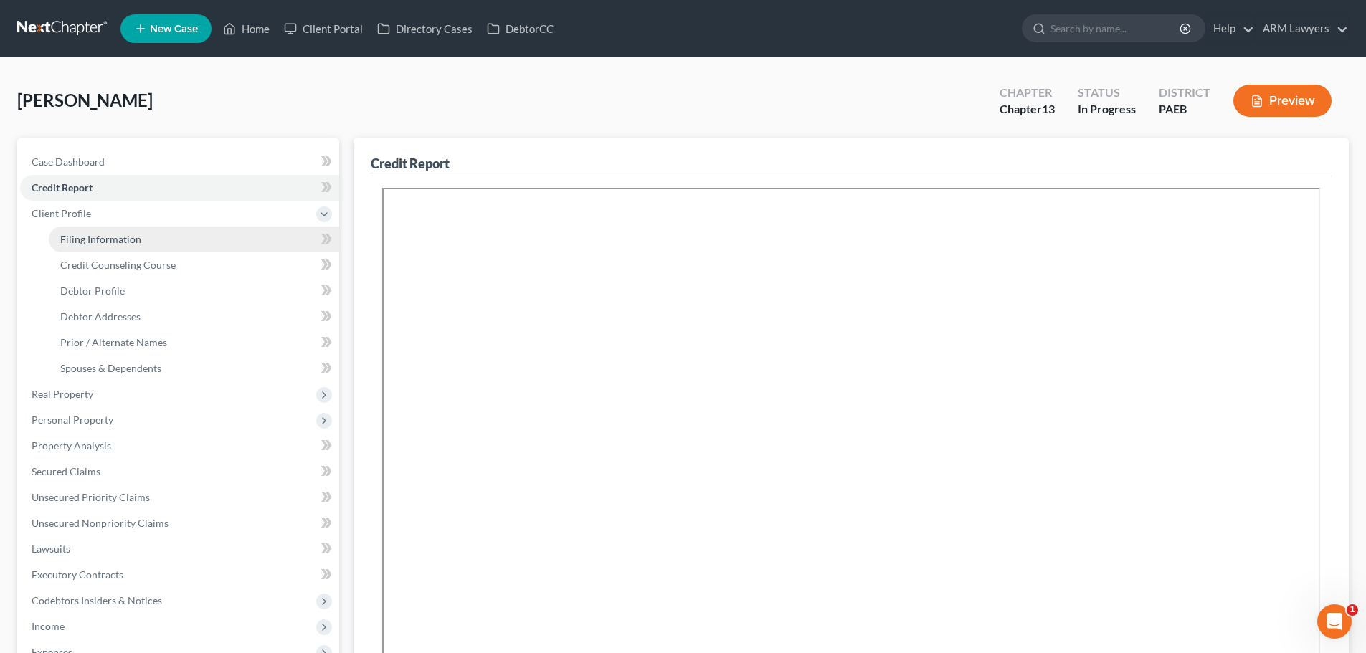
click at [100, 246] on link "Filing Information" at bounding box center [194, 240] width 290 height 26
select select "1"
select select "0"
select select "3"
select select "67"
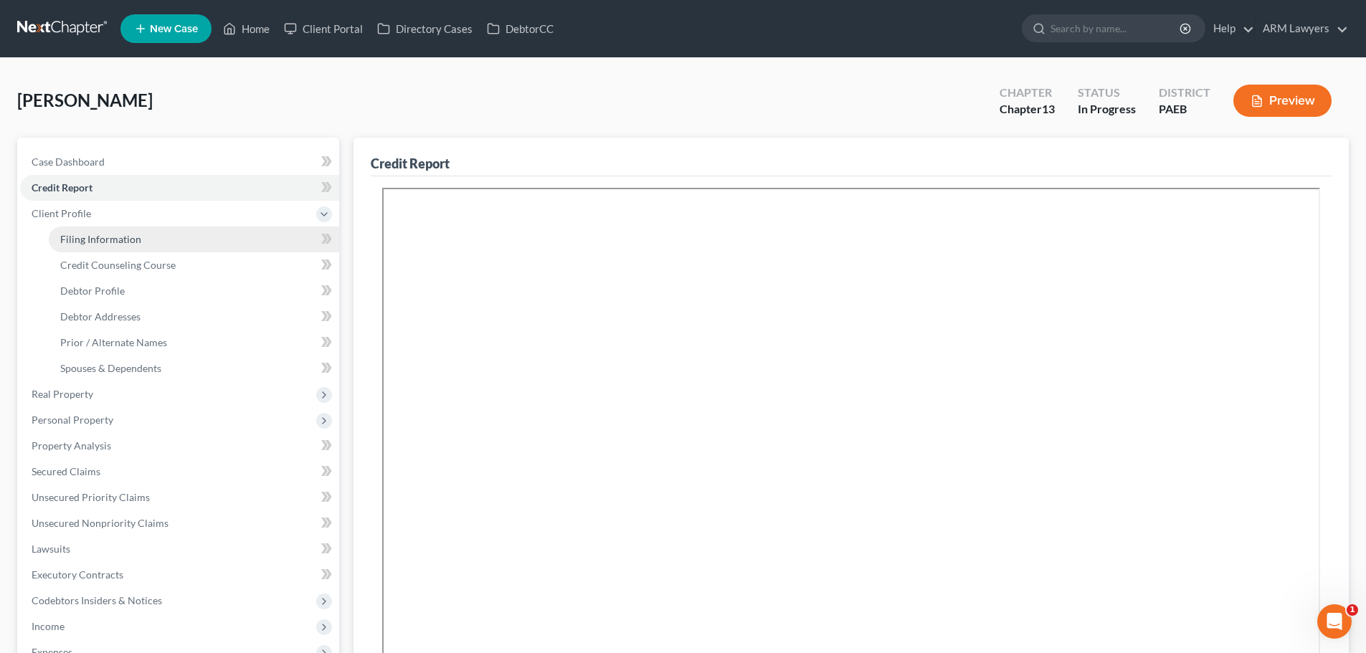
select select "9"
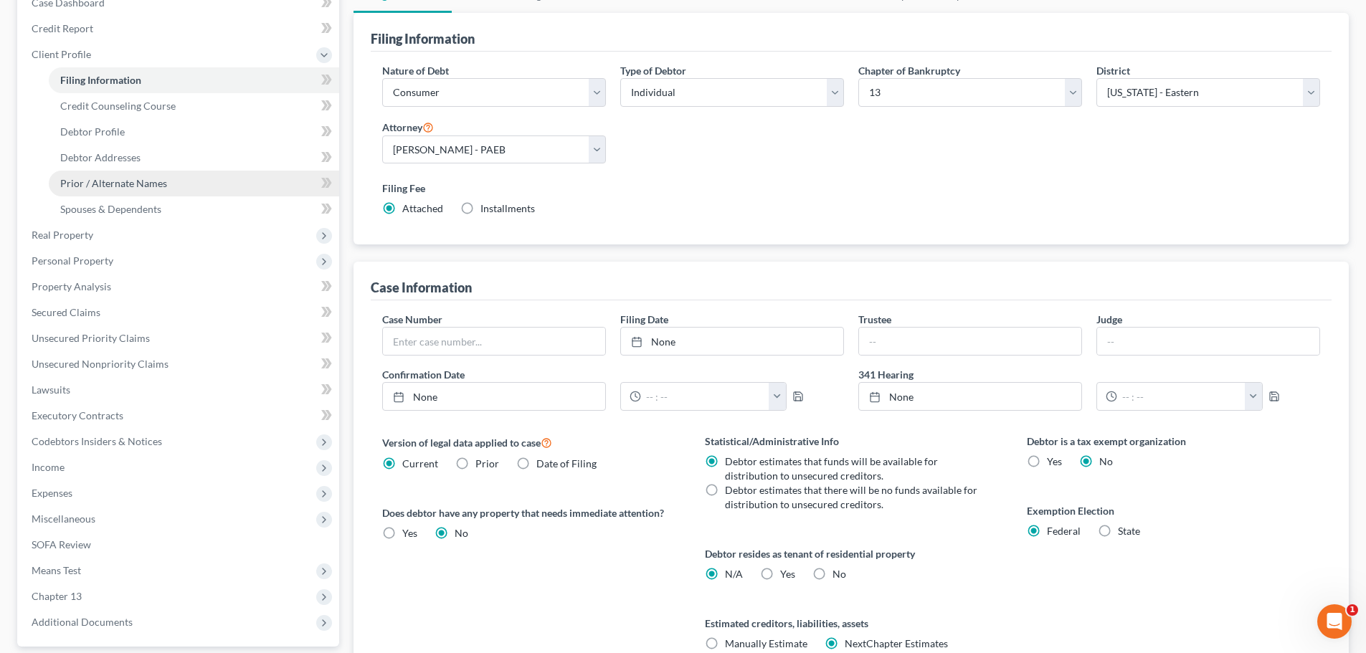
scroll to position [143, 0]
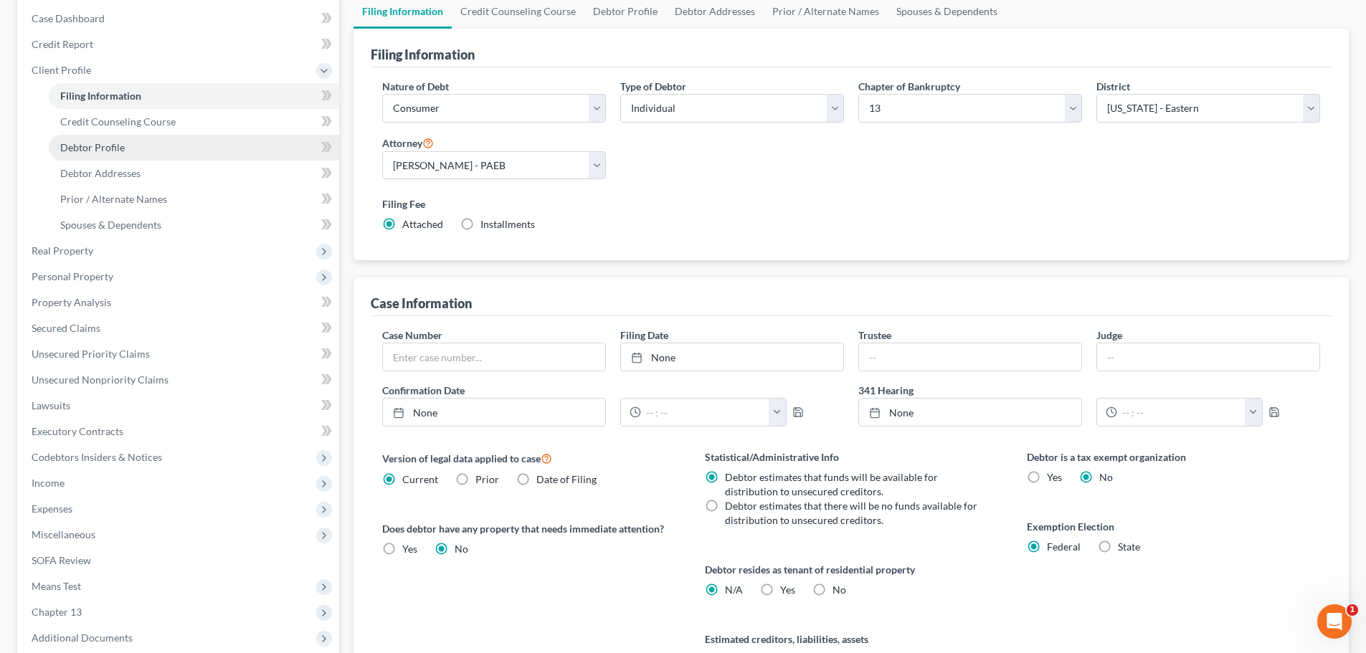
click at [120, 142] on span "Debtor Profile" at bounding box center [92, 147] width 65 height 12
select select "0"
select select "1"
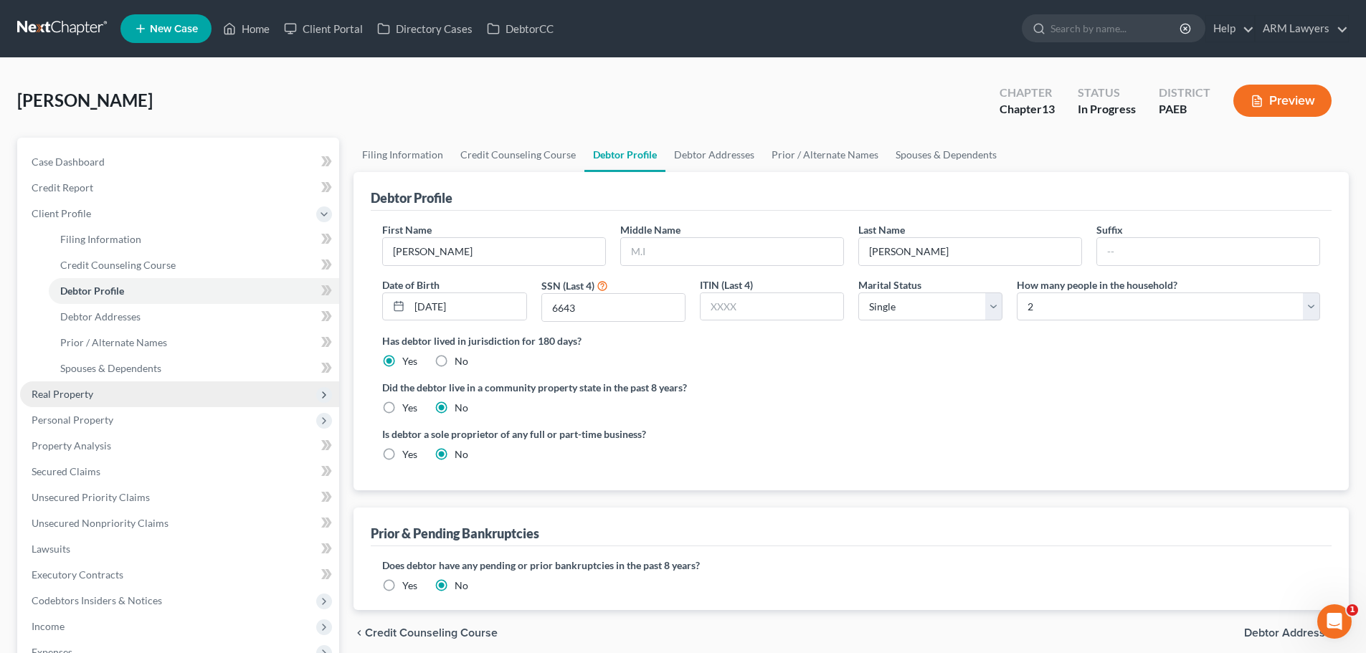
click at [76, 397] on span "Real Property" at bounding box center [63, 394] width 62 height 12
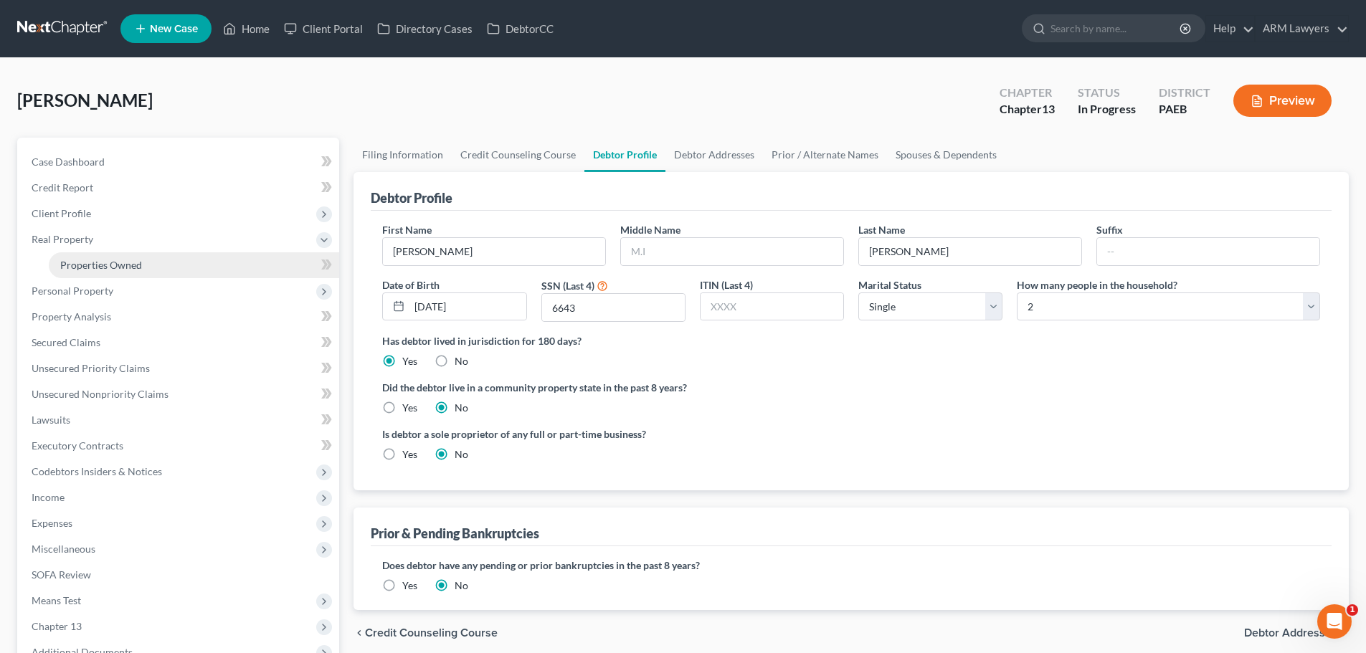
click at [117, 260] on span "Properties Owned" at bounding box center [101, 265] width 82 height 12
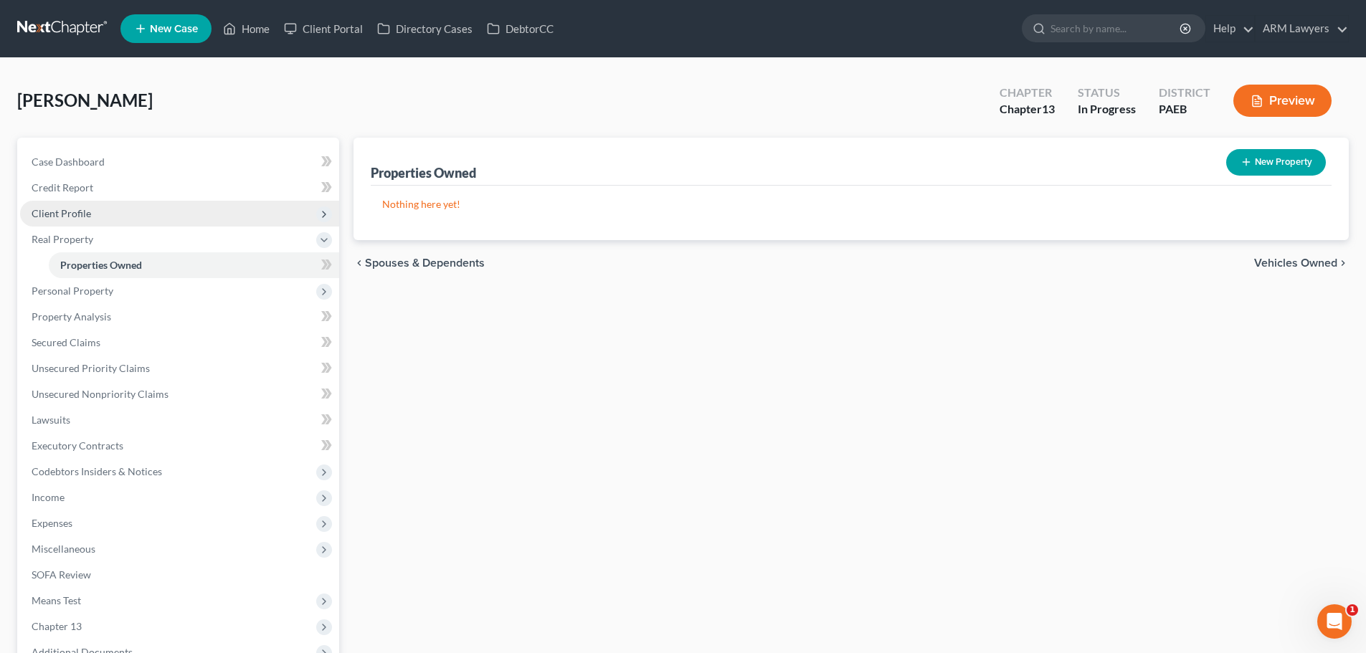
click at [83, 217] on span "Client Profile" at bounding box center [62, 213] width 60 height 12
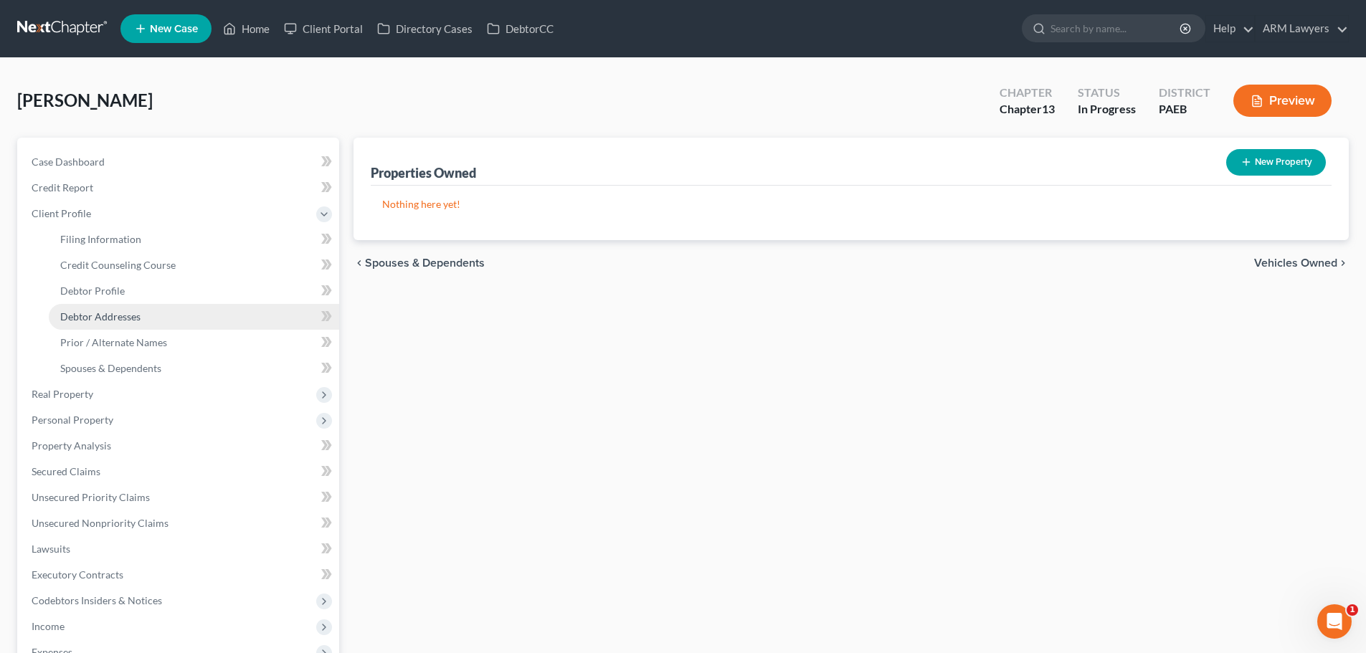
click at [80, 311] on span "Debtor Addresses" at bounding box center [100, 317] width 80 height 12
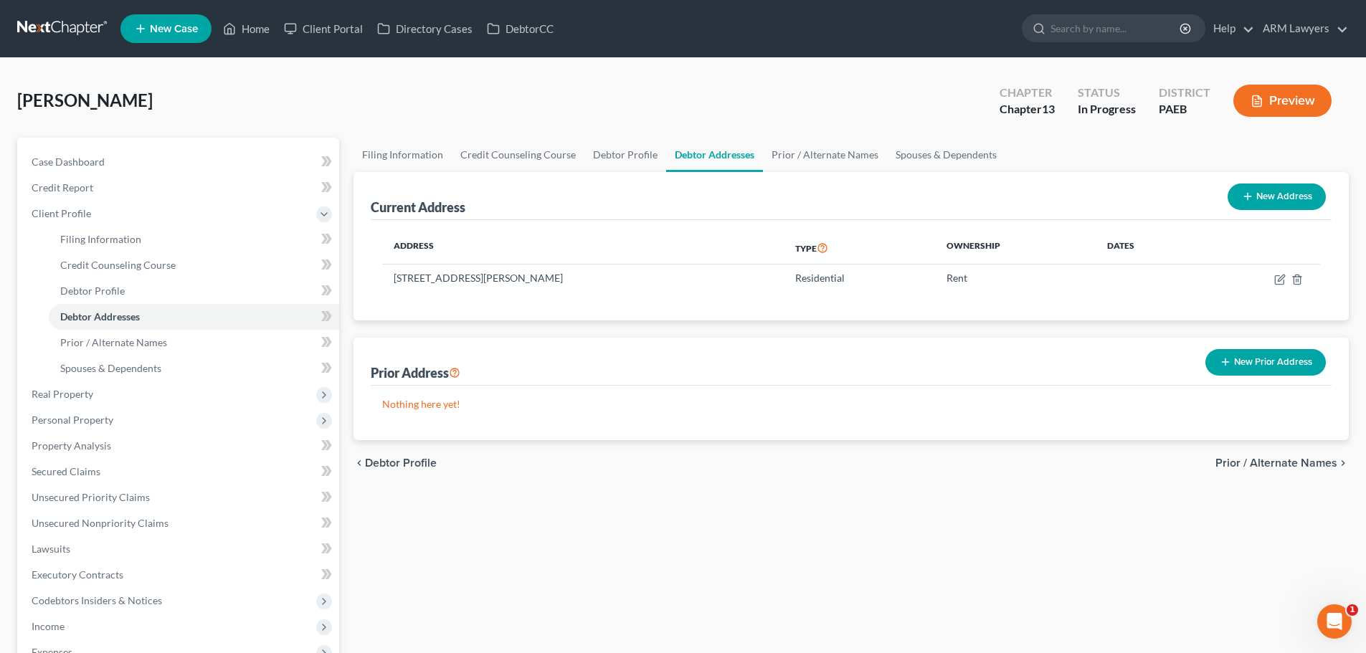
click at [1273, 95] on button "Preview" at bounding box center [1283, 101] width 98 height 32
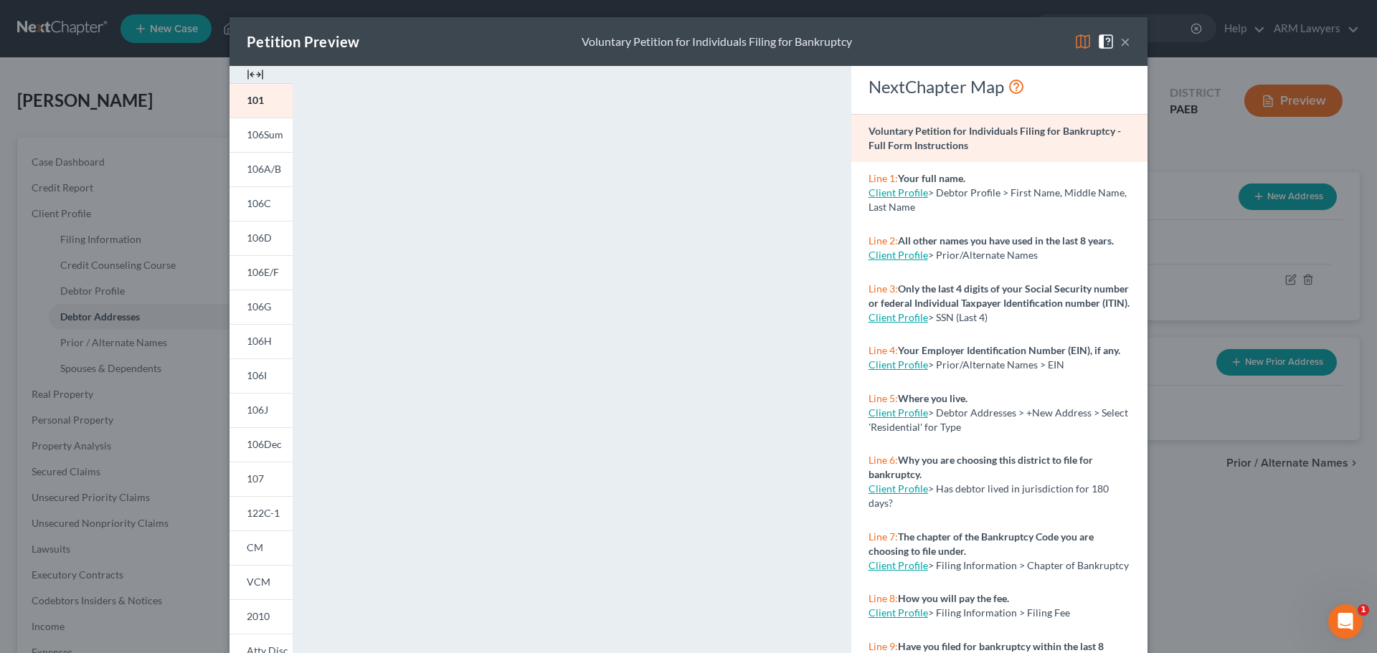
click at [1122, 41] on button "×" at bounding box center [1125, 41] width 10 height 17
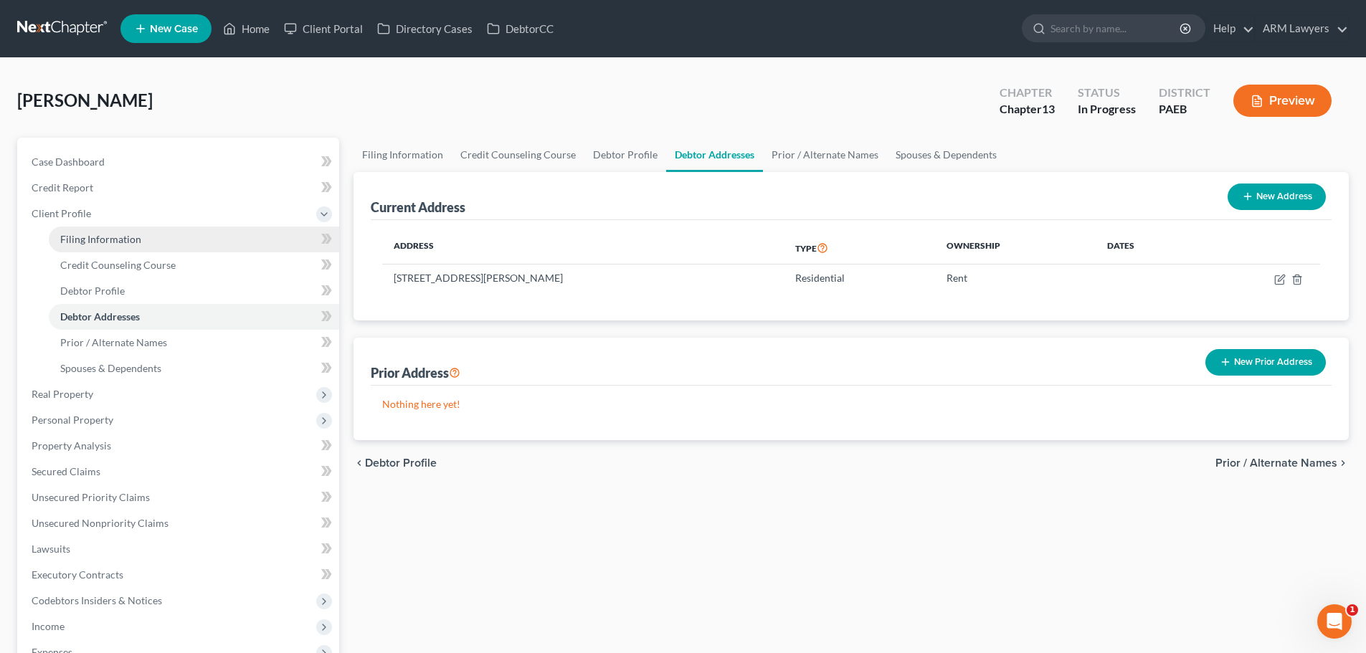
click at [103, 240] on span "Filing Information" at bounding box center [100, 239] width 81 height 12
select select "1"
select select "0"
select select "3"
select select "67"
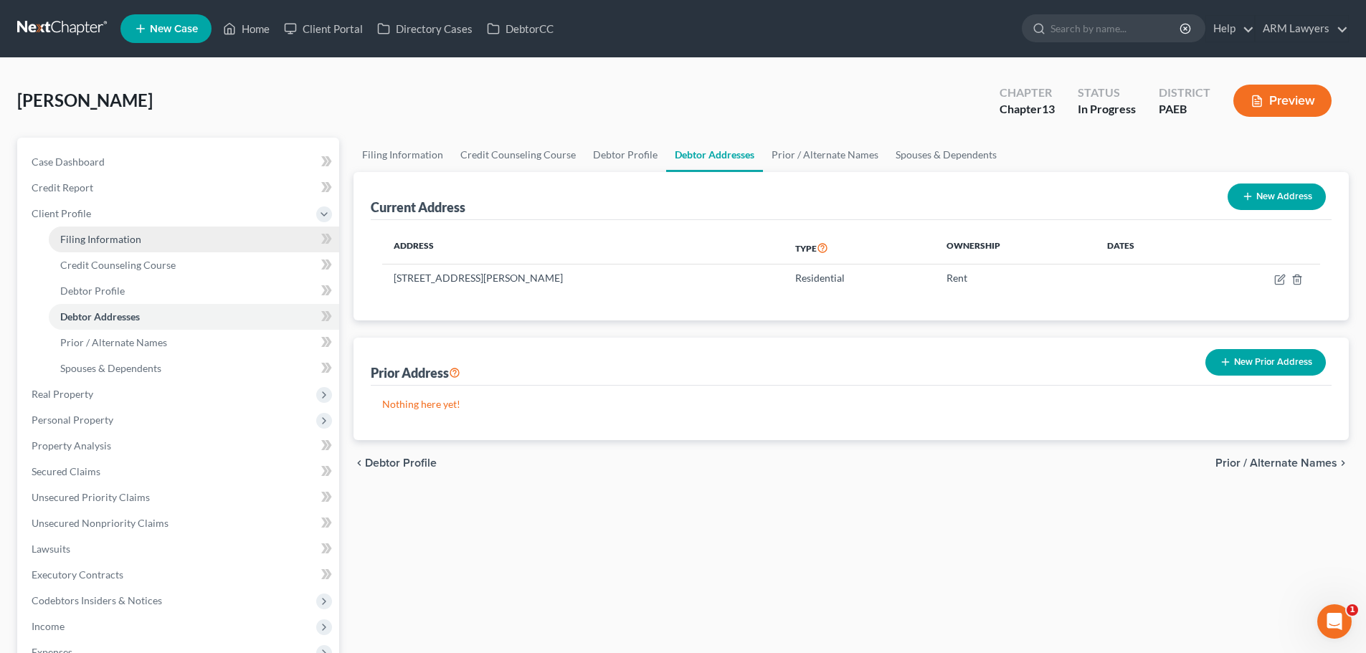
select select "9"
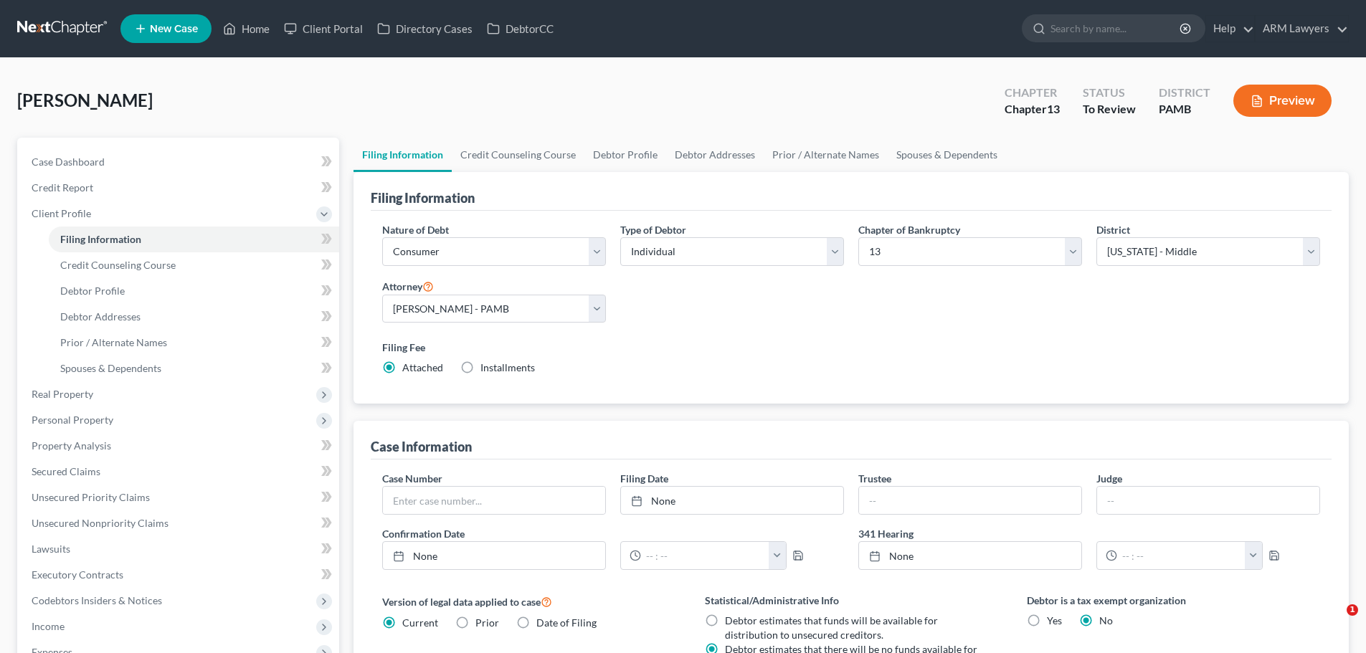
select select "1"
select select "0"
select select "3"
select select "68"
select select "8"
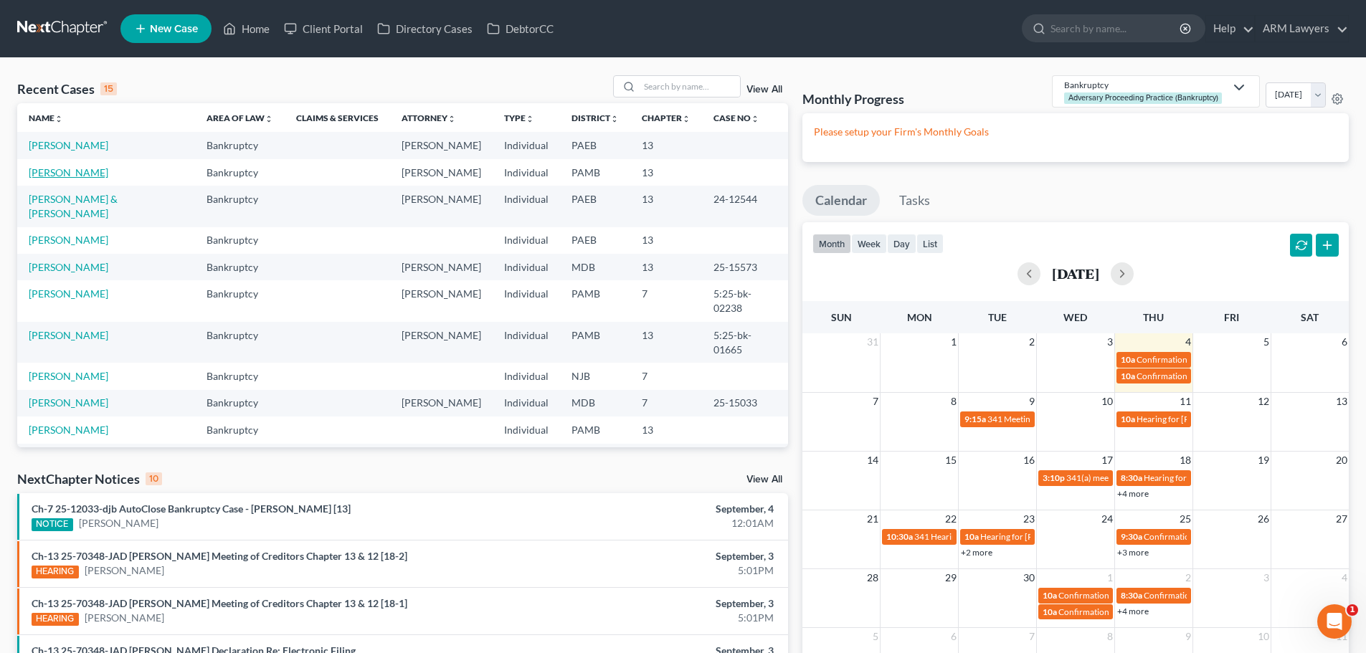
click at [57, 172] on link "[PERSON_NAME]" at bounding box center [69, 172] width 80 height 12
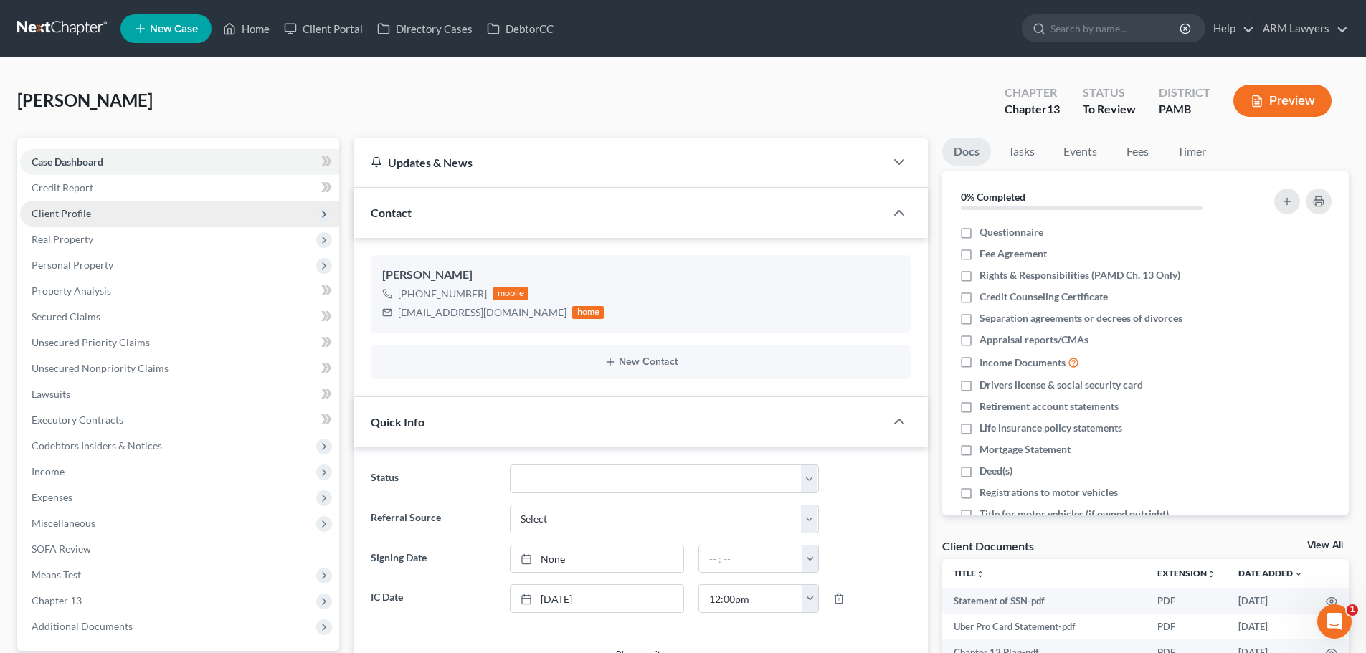
click at [65, 210] on span "Client Profile" at bounding box center [62, 213] width 60 height 12
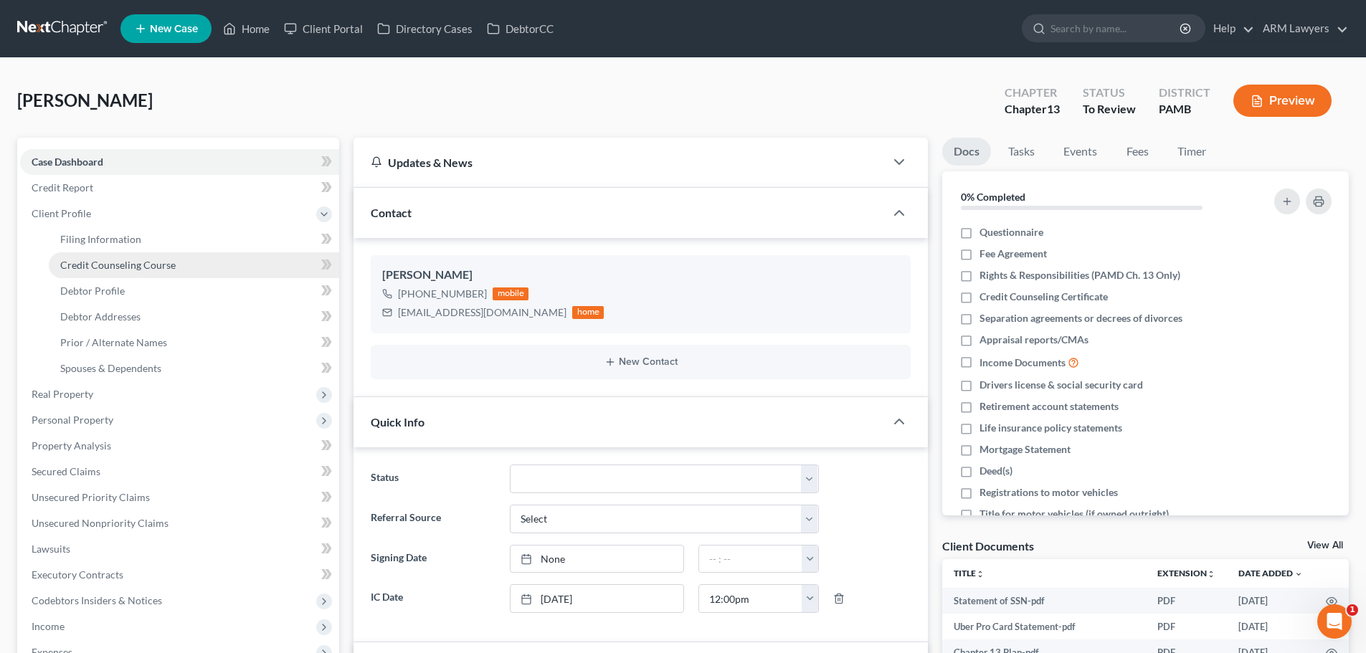
scroll to position [170, 0]
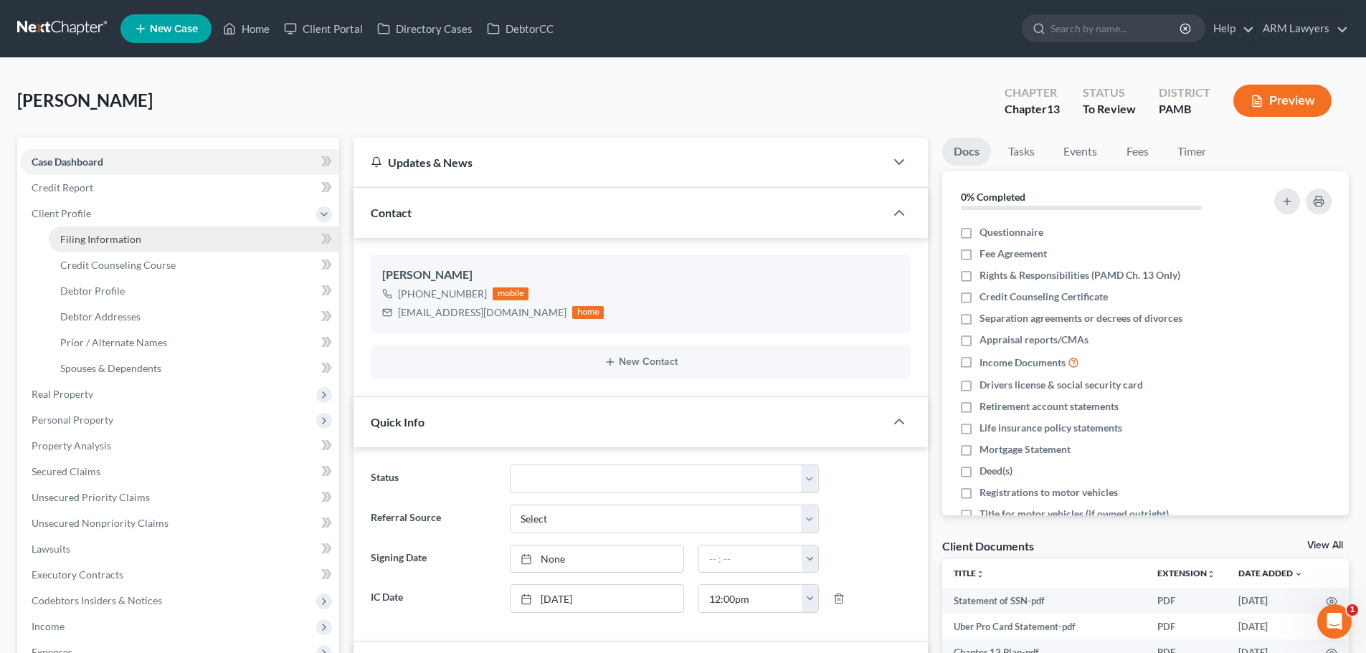
click at [108, 243] on span "Filing Information" at bounding box center [100, 239] width 81 height 12
select select "1"
select select "0"
select select "3"
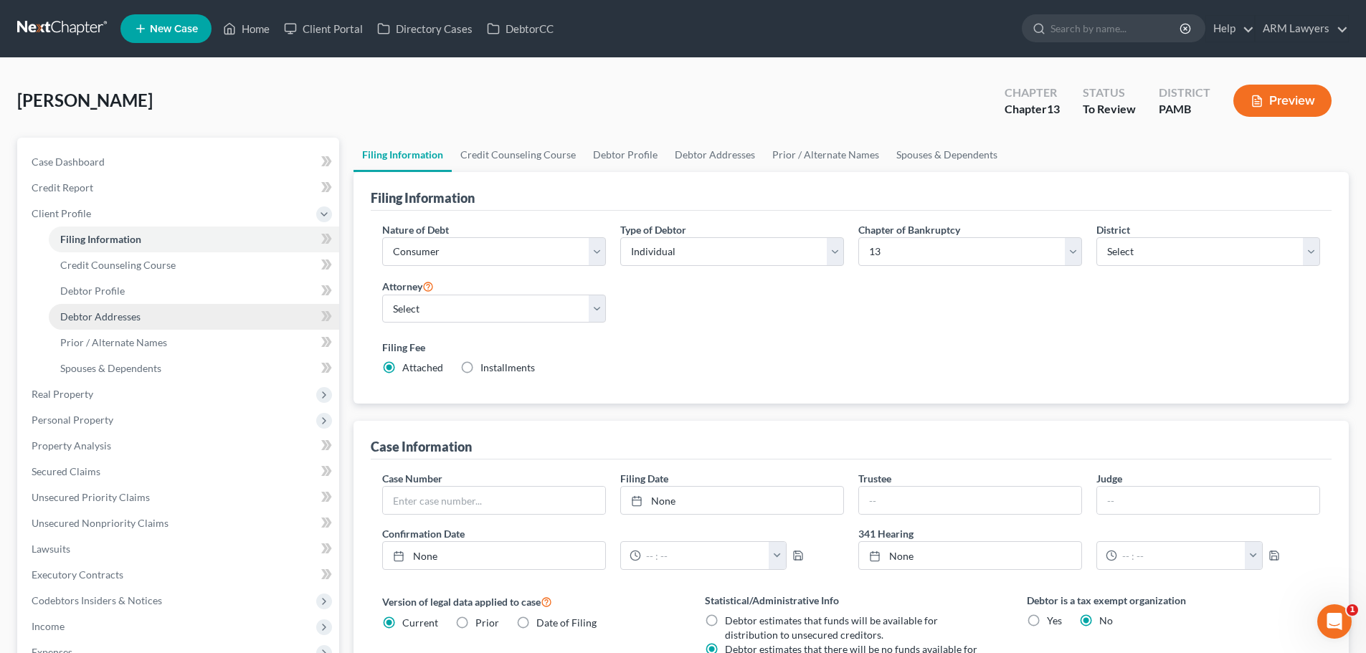
click at [111, 327] on link "Debtor Addresses" at bounding box center [194, 317] width 290 height 26
